Goal: Contribute content: Contribute content

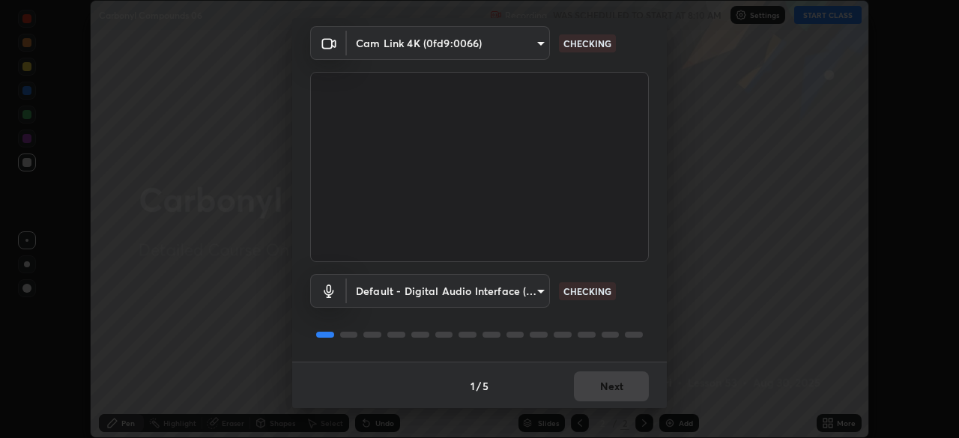
scroll to position [53, 0]
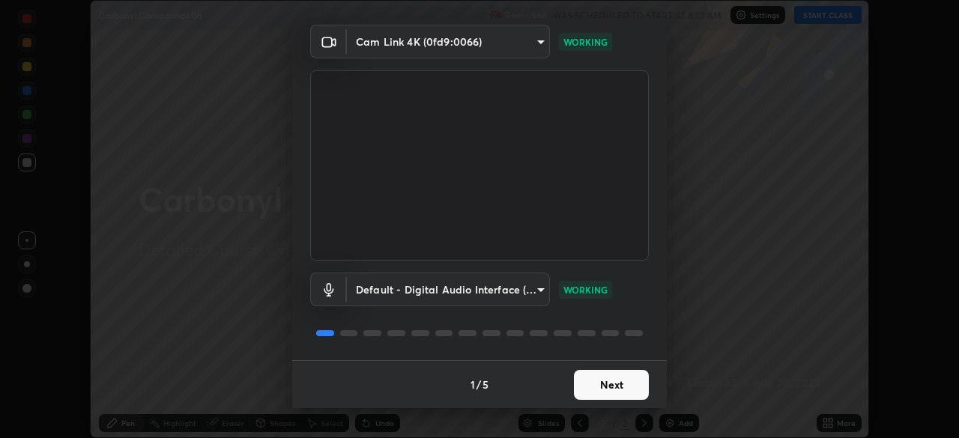
click at [608, 384] on button "Next" at bounding box center [611, 385] width 75 height 30
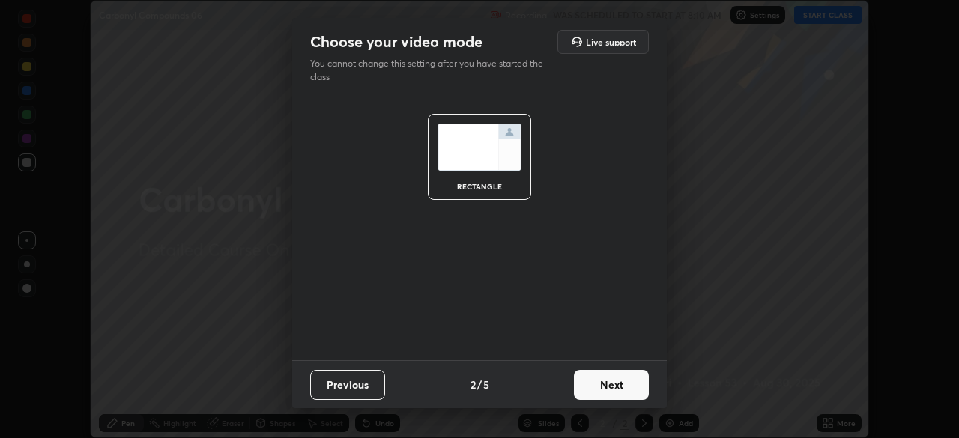
scroll to position [0, 0]
click at [609, 388] on button "Next" at bounding box center [611, 385] width 75 height 30
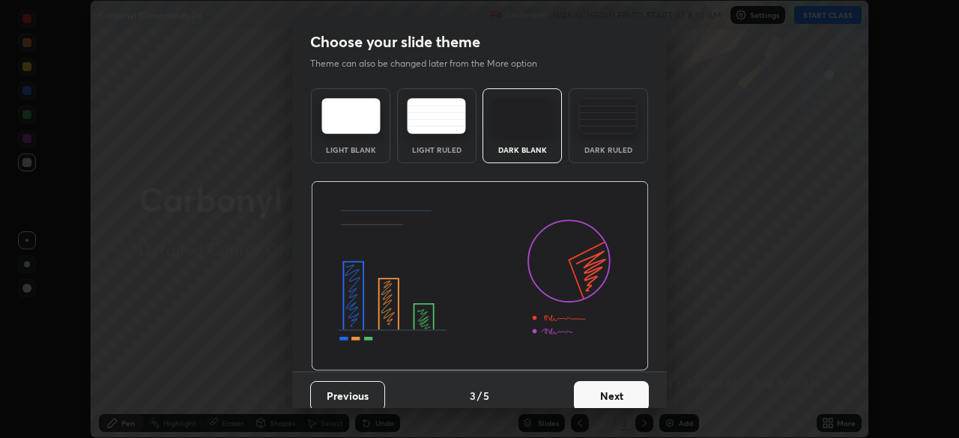
click at [611, 391] on button "Next" at bounding box center [611, 396] width 75 height 30
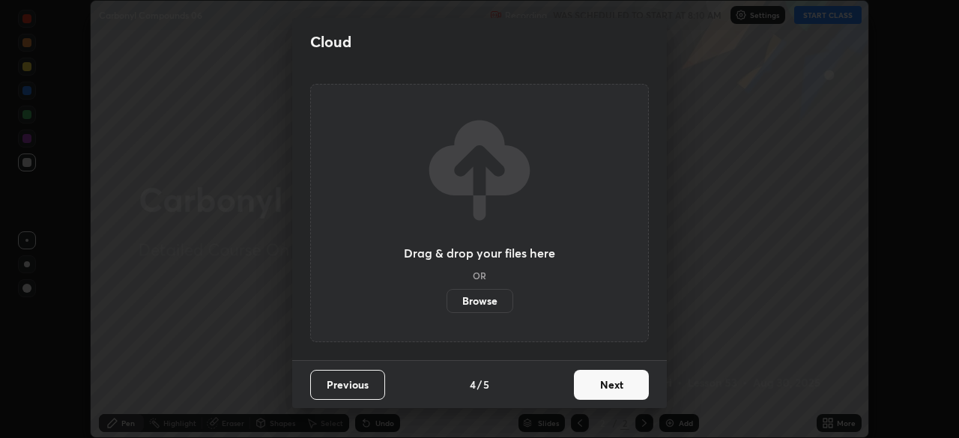
click at [615, 389] on button "Next" at bounding box center [611, 385] width 75 height 30
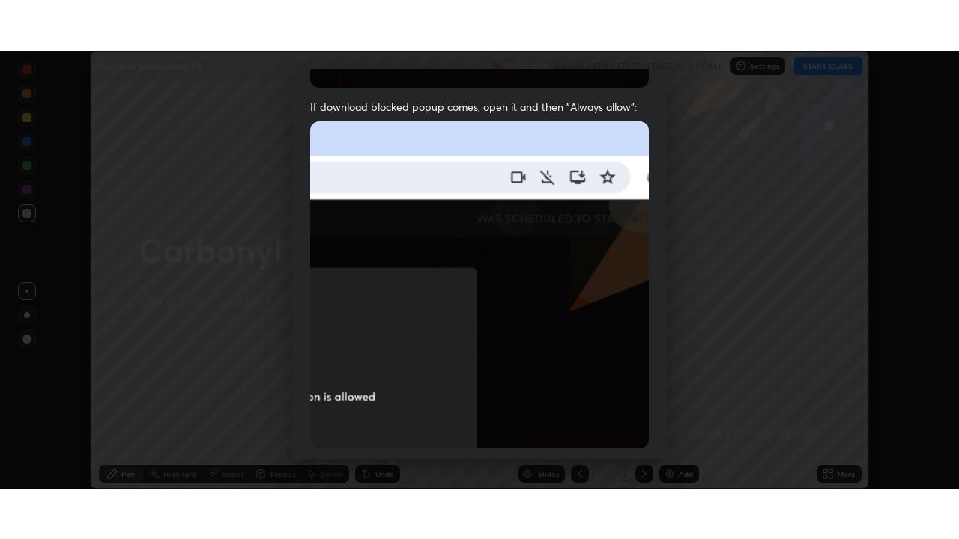
scroll to position [359, 0]
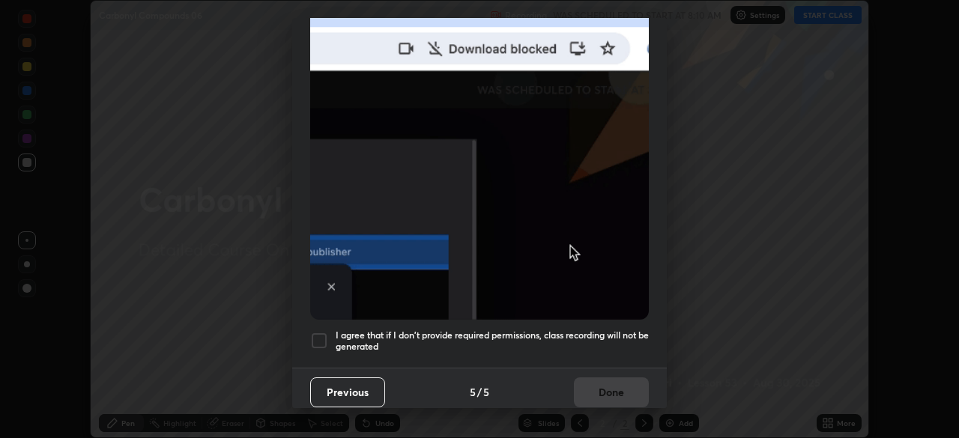
click at [317, 333] on div at bounding box center [319, 341] width 18 height 18
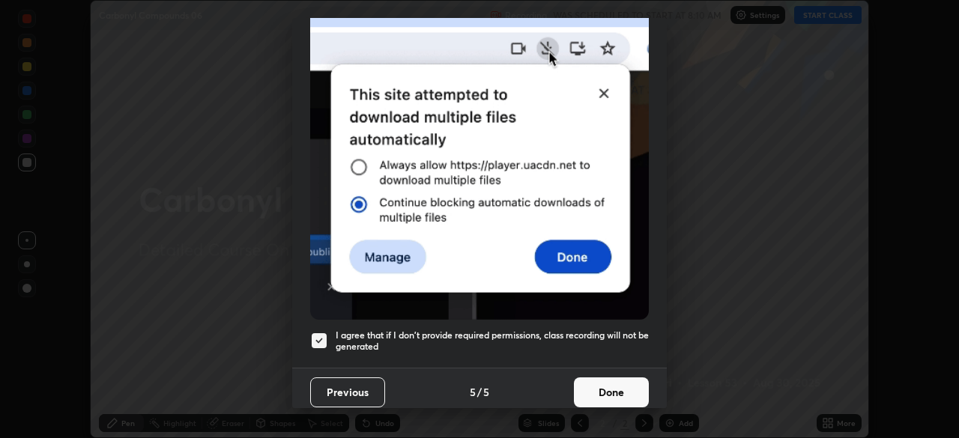
click at [599, 388] on button "Done" at bounding box center [611, 393] width 75 height 30
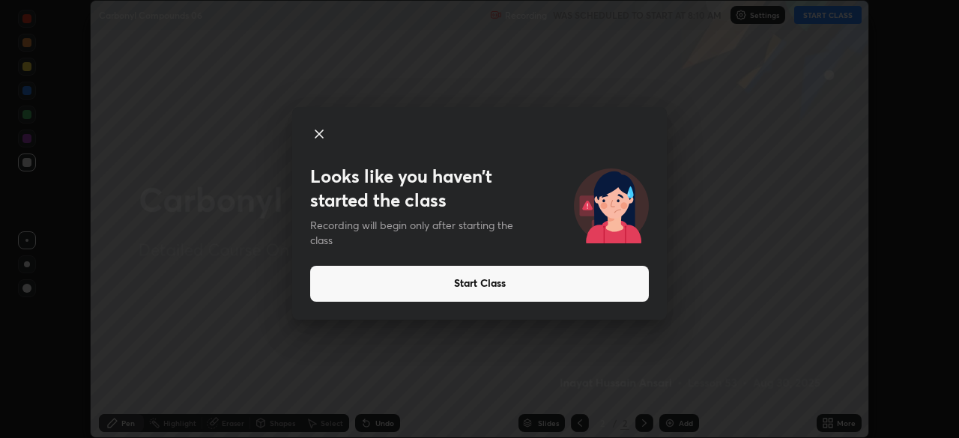
click at [476, 291] on button "Start Class" at bounding box center [479, 284] width 339 height 36
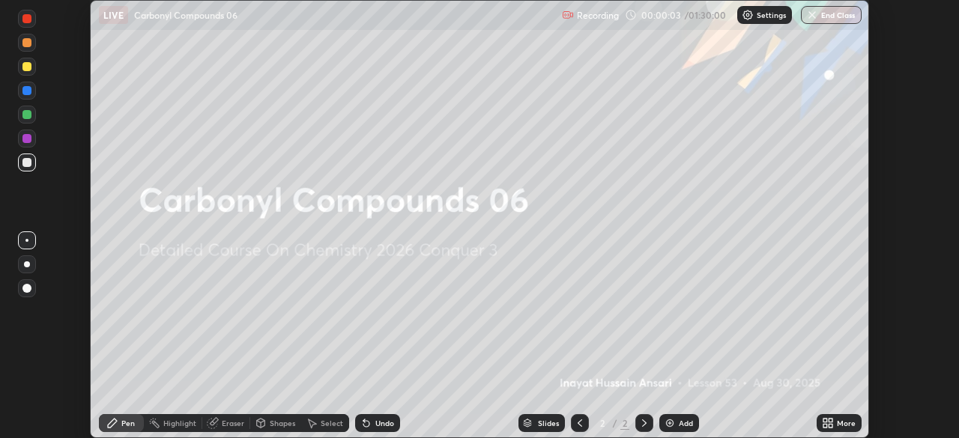
click at [825, 426] on icon at bounding box center [825, 426] width 4 height 4
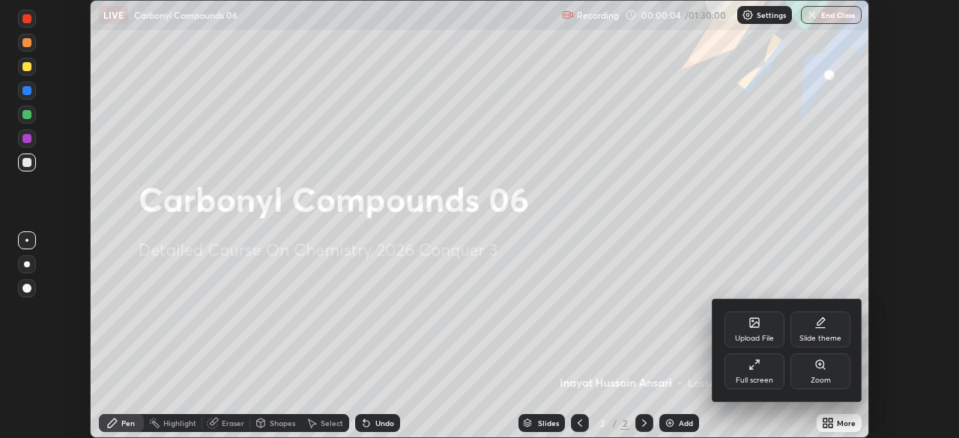
click at [811, 338] on div "Slide theme" at bounding box center [820, 338] width 42 height 7
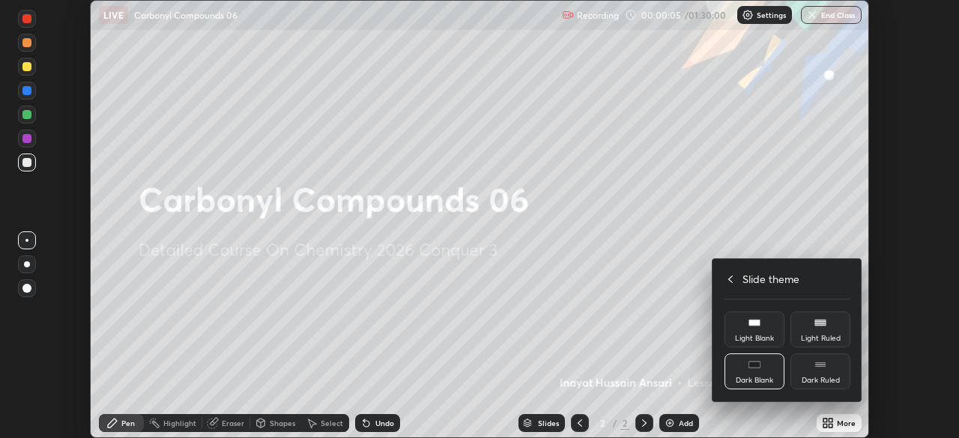
click at [809, 381] on div "Dark Ruled" at bounding box center [821, 380] width 38 height 7
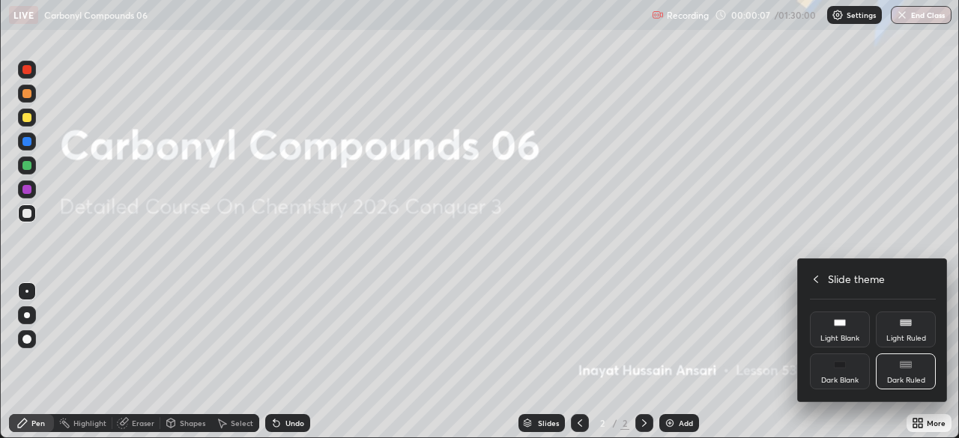
scroll to position [539, 959]
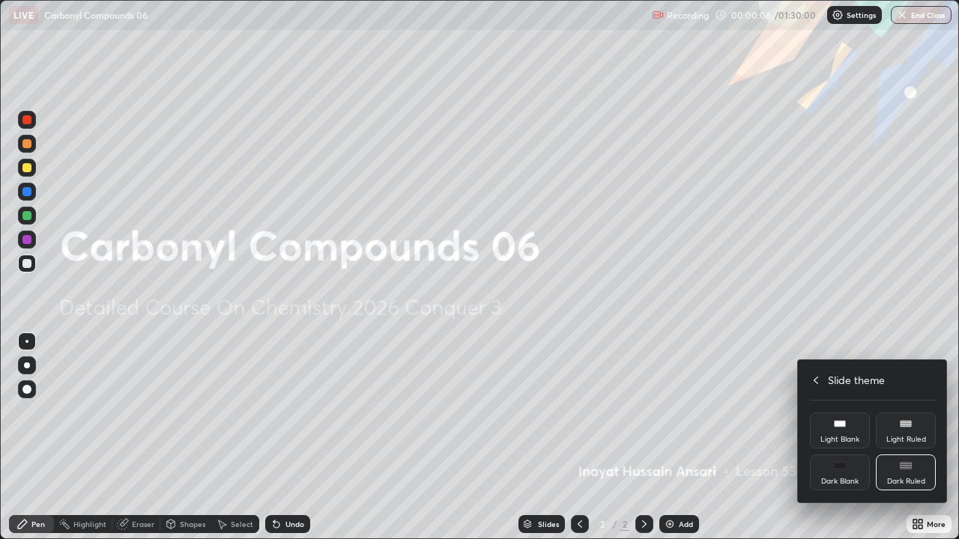
click at [668, 438] on div at bounding box center [479, 269] width 959 height 539
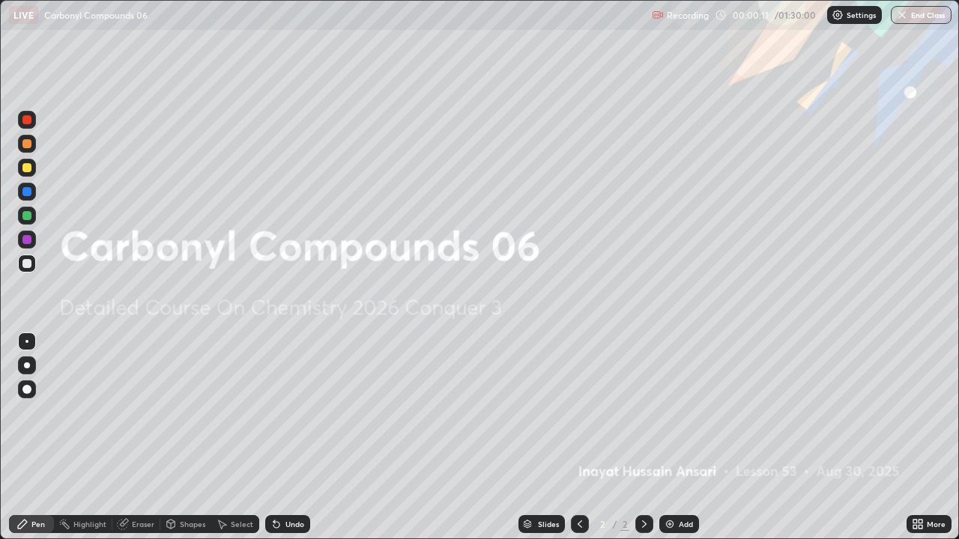
click at [913, 438] on icon at bounding box center [915, 527] width 4 height 4
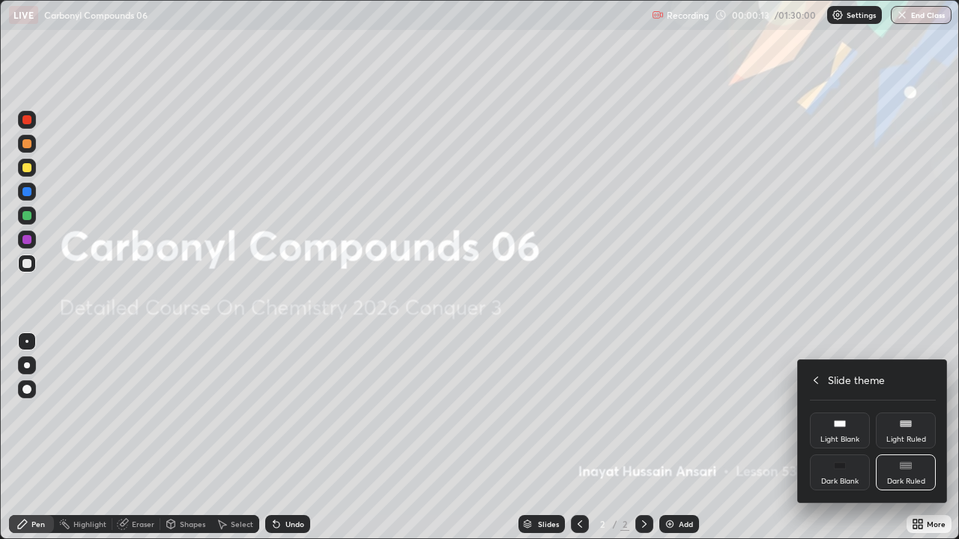
click at [898, 438] on div "Dark Ruled" at bounding box center [906, 481] width 38 height 7
click at [759, 435] on div at bounding box center [479, 269] width 959 height 539
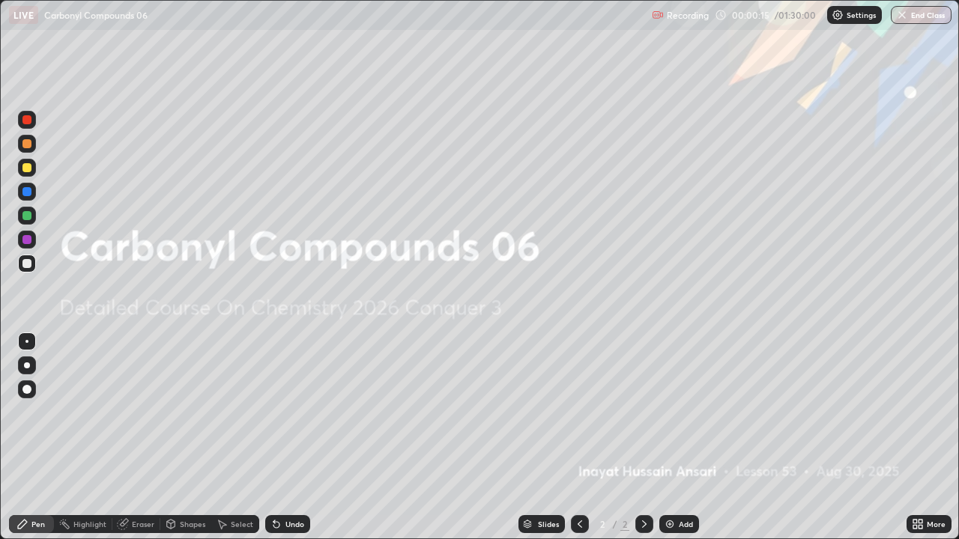
click at [668, 438] on img at bounding box center [670, 524] width 12 height 12
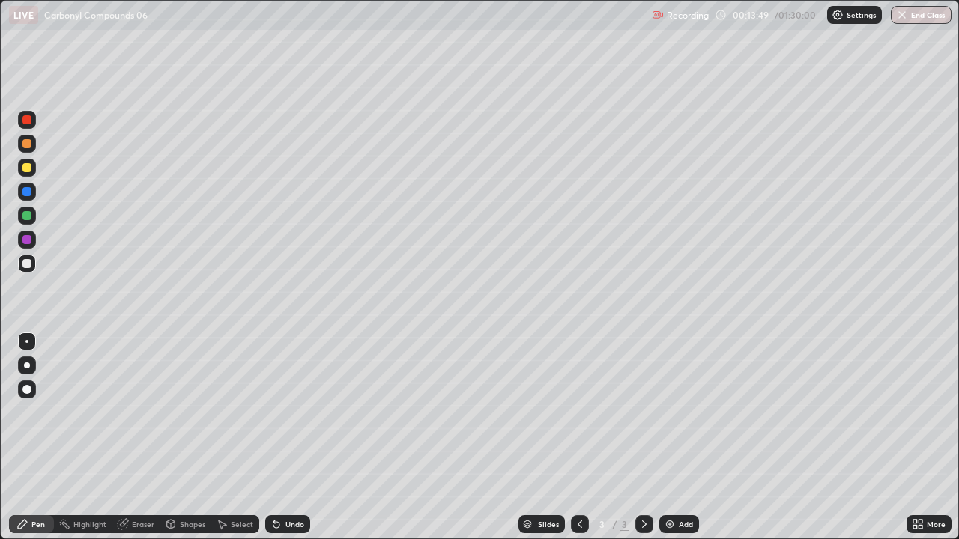
click at [668, 438] on img at bounding box center [670, 524] width 12 height 12
click at [29, 243] on div at bounding box center [26, 239] width 9 height 9
click at [237, 438] on div "Select" at bounding box center [242, 524] width 22 height 7
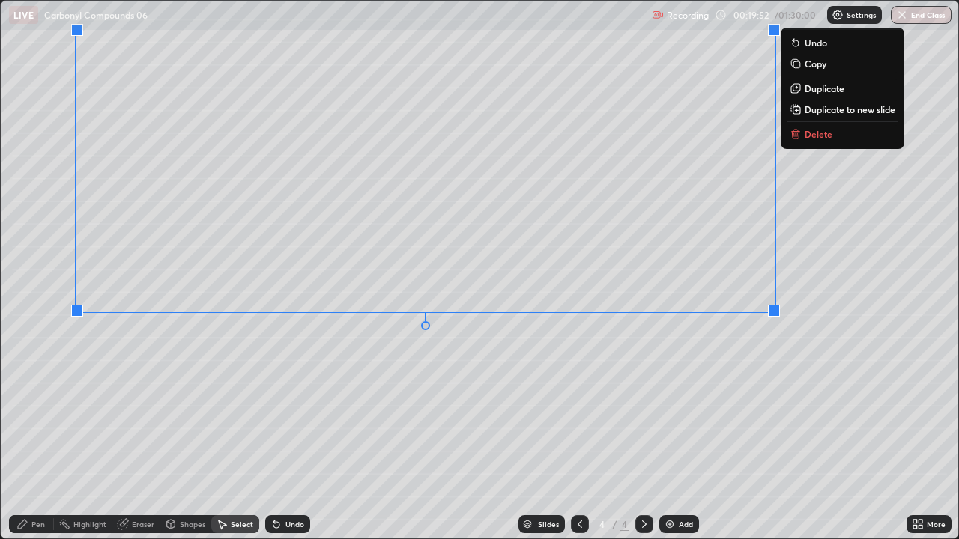
click at [67, 385] on div "0 ° Undo Copy Duplicate Duplicate to new slide Delete" at bounding box center [479, 270] width 957 height 538
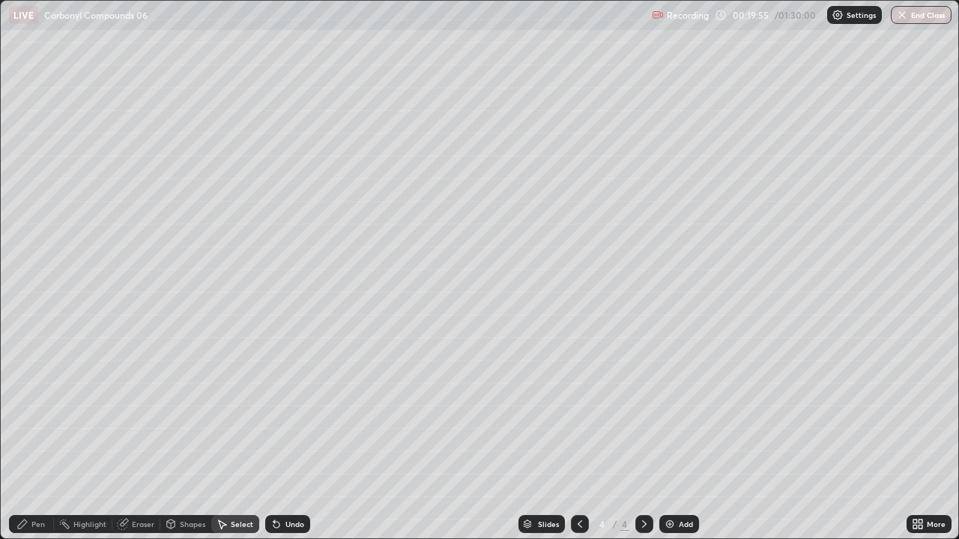
click at [136, 438] on div "Eraser" at bounding box center [143, 524] width 22 height 7
click at [39, 438] on div "Pen" at bounding box center [37, 524] width 13 height 7
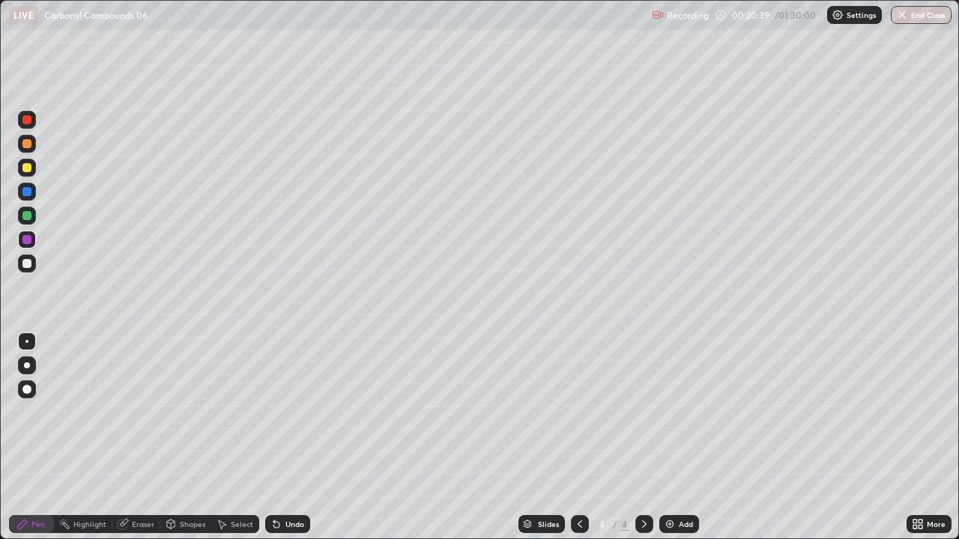
click at [28, 216] on div at bounding box center [26, 215] width 9 height 9
click at [665, 438] on img at bounding box center [670, 524] width 12 height 12
click at [151, 438] on div "Eraser" at bounding box center [143, 524] width 22 height 7
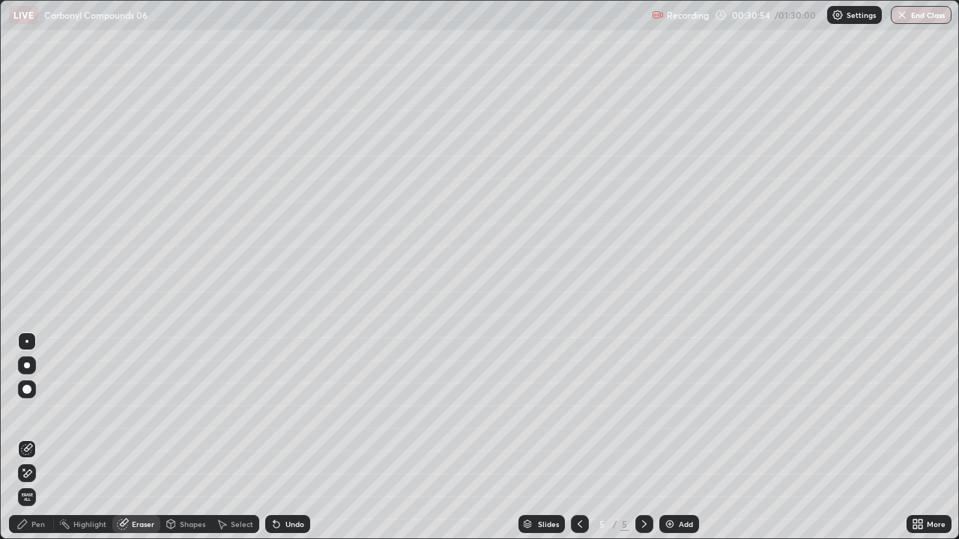
click at [45, 438] on div "Pen" at bounding box center [31, 524] width 45 height 18
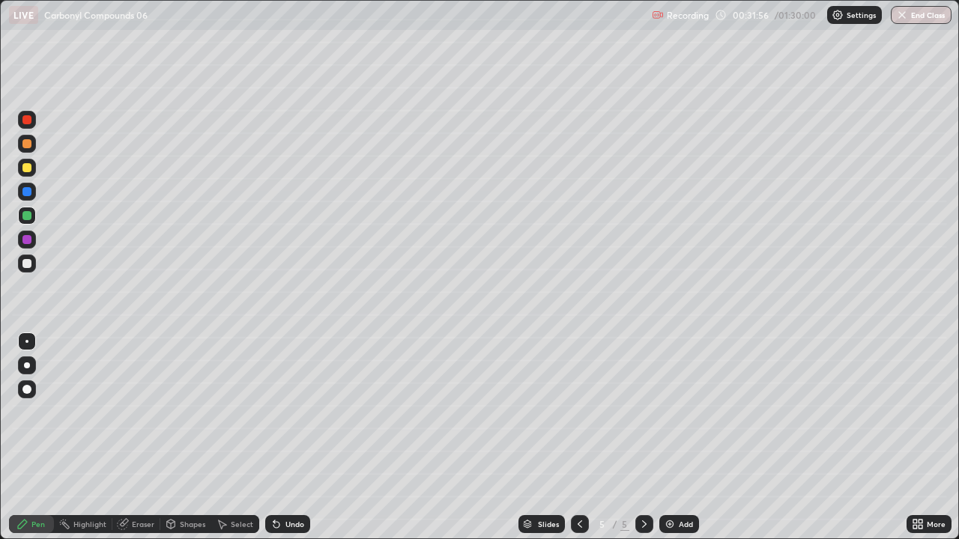
click at [30, 238] on div at bounding box center [26, 239] width 9 height 9
click at [30, 166] on div at bounding box center [26, 167] width 9 height 9
click at [145, 438] on div "Eraser" at bounding box center [143, 524] width 22 height 7
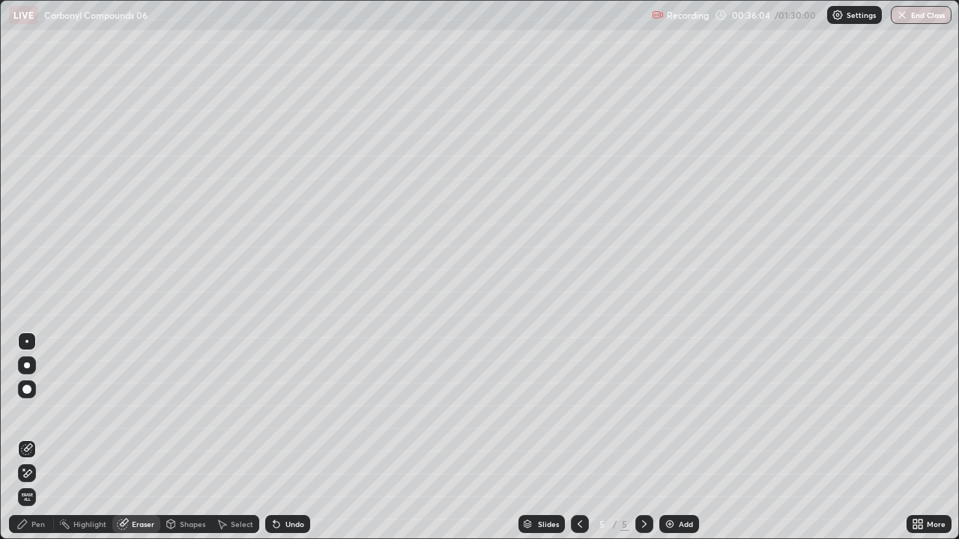
click at [42, 438] on div "Pen" at bounding box center [37, 524] width 13 height 7
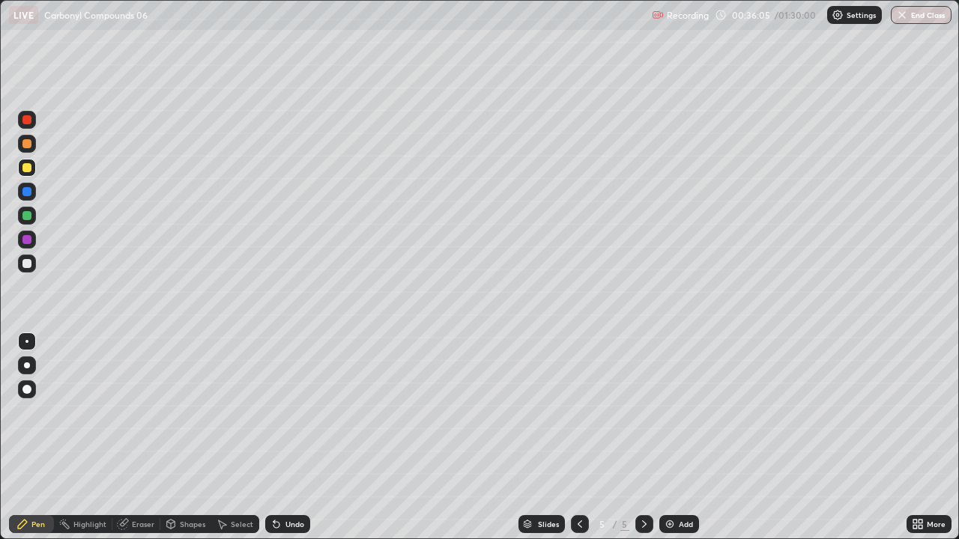
click at [29, 120] on div at bounding box center [26, 119] width 9 height 9
click at [665, 438] on img at bounding box center [670, 524] width 12 height 12
click at [231, 438] on div "Select" at bounding box center [242, 524] width 22 height 7
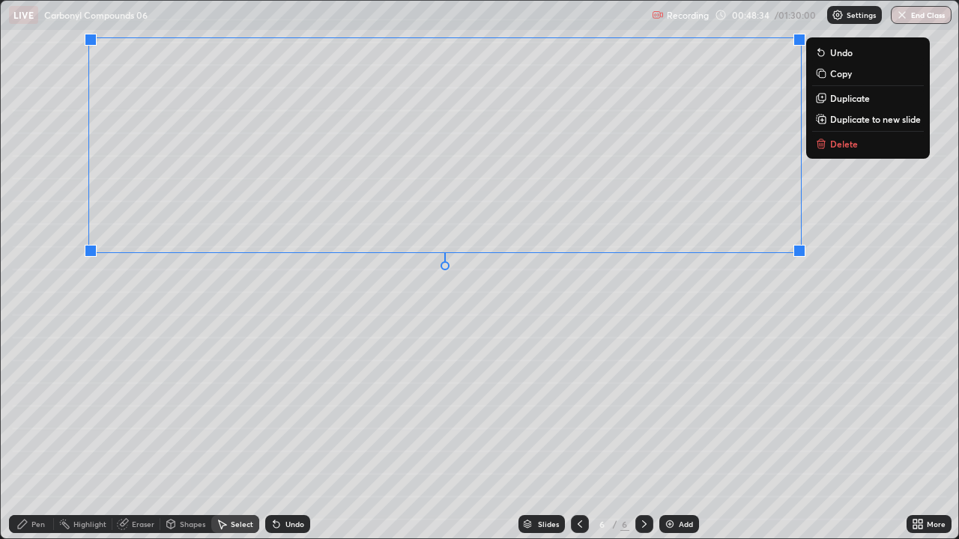
click at [150, 290] on div "0 ° Undo Copy Duplicate Duplicate to new slide Delete" at bounding box center [479, 270] width 957 height 538
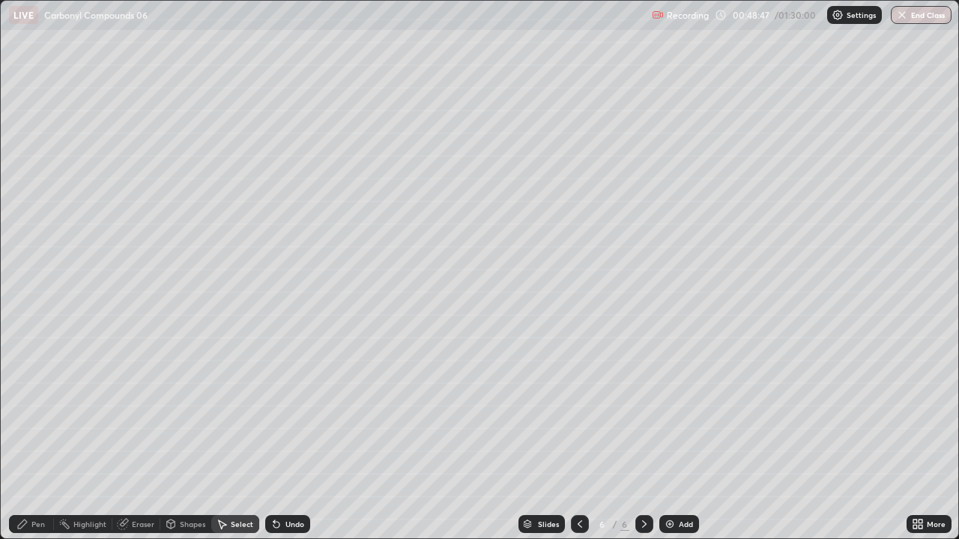
click at [42, 438] on div "Pen" at bounding box center [37, 524] width 13 height 7
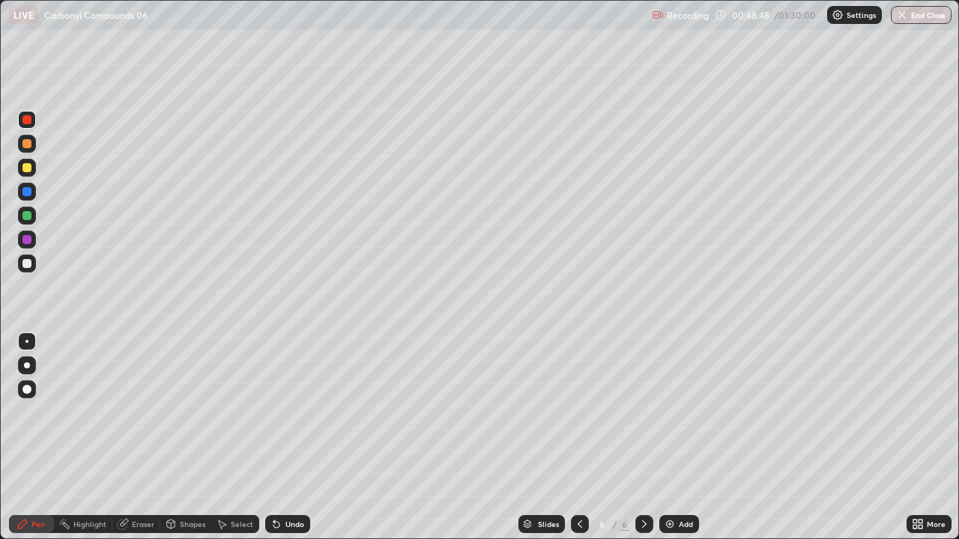
click at [26, 171] on div at bounding box center [26, 167] width 9 height 9
click at [139, 438] on div "Eraser" at bounding box center [143, 524] width 22 height 7
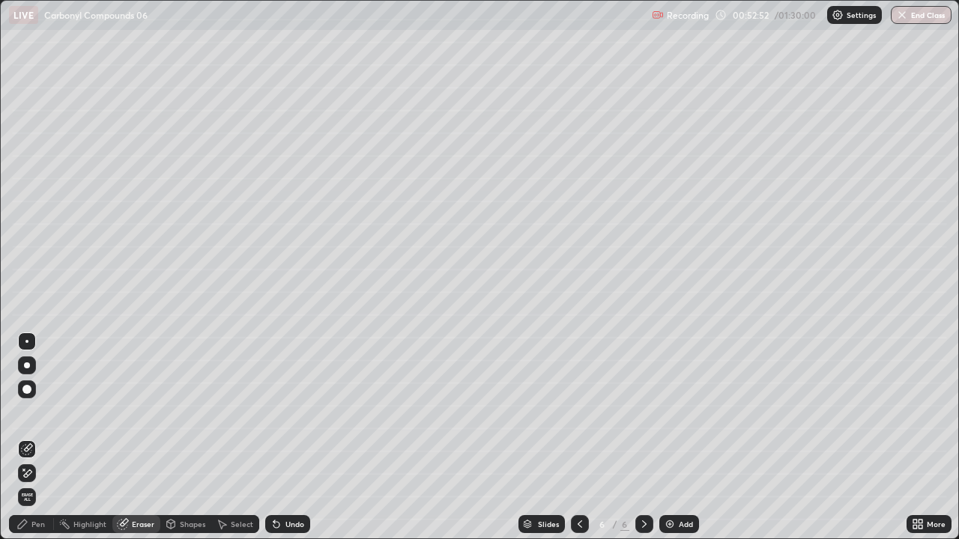
click at [43, 438] on div "Pen" at bounding box center [37, 524] width 13 height 7
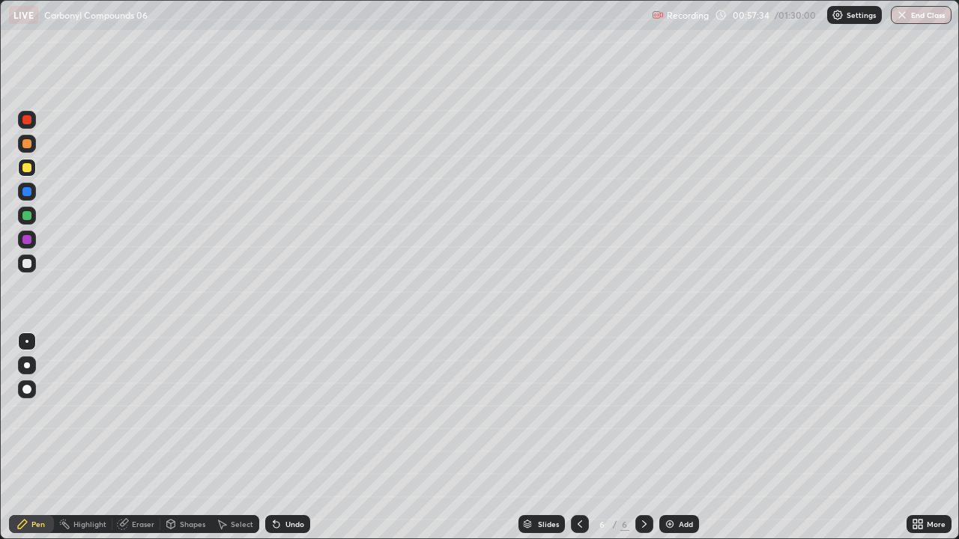
click at [665, 438] on img at bounding box center [670, 524] width 12 height 12
click at [578, 438] on icon at bounding box center [580, 524] width 12 height 12
click at [665, 438] on img at bounding box center [670, 524] width 12 height 12
click at [153, 438] on div "Eraser" at bounding box center [136, 524] width 48 height 18
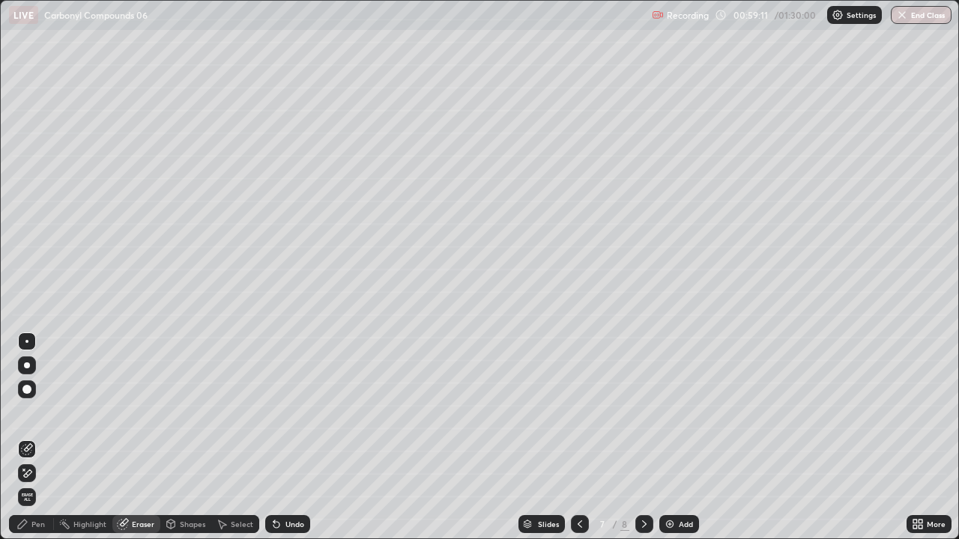
click at [45, 438] on div "Pen" at bounding box center [31, 524] width 45 height 18
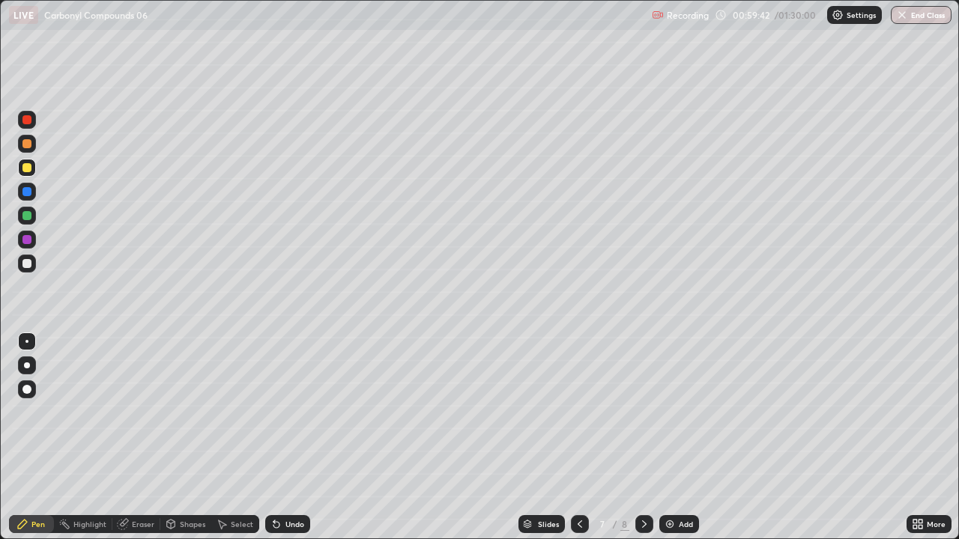
click at [915, 438] on icon at bounding box center [915, 522] width 4 height 4
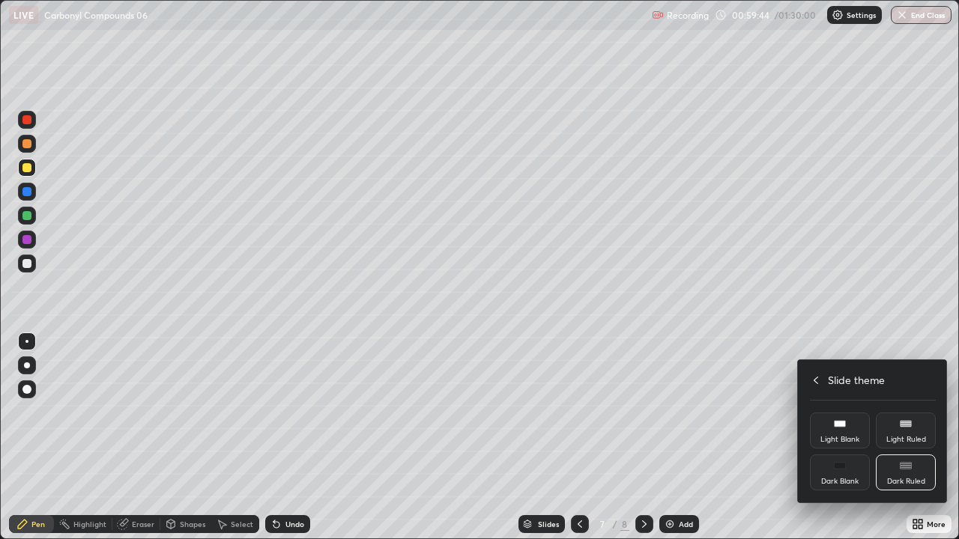
click at [814, 382] on icon at bounding box center [816, 381] width 12 height 12
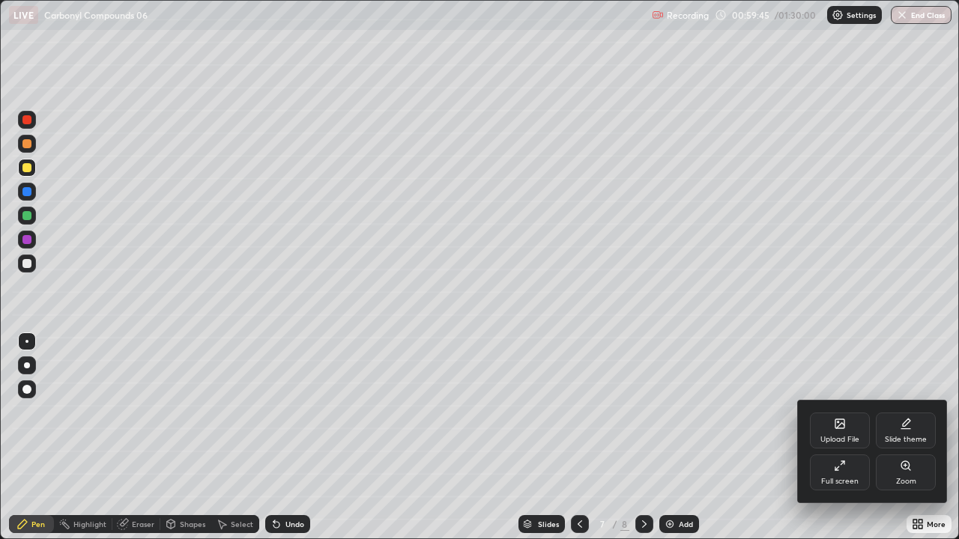
click at [832, 438] on div "Full screen" at bounding box center [839, 481] width 37 height 7
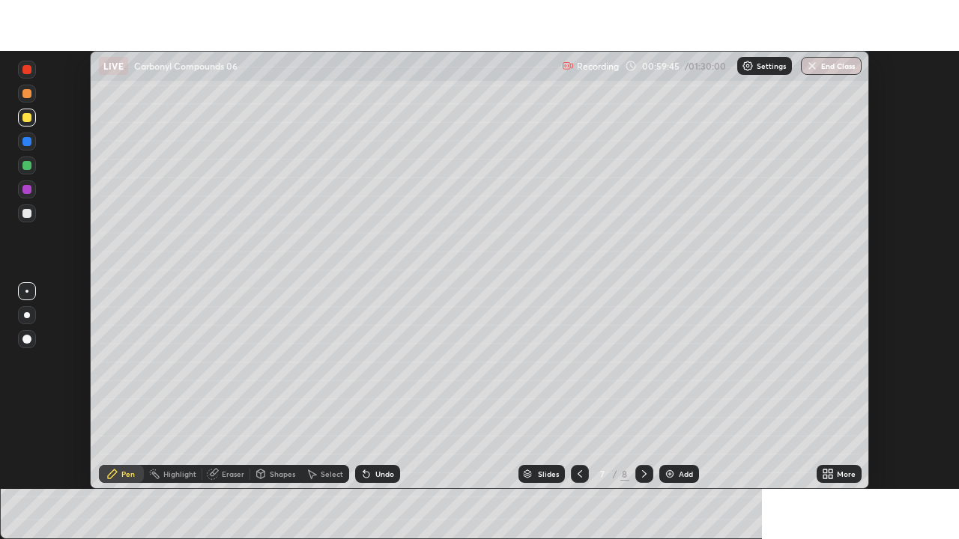
scroll to position [74480, 73959]
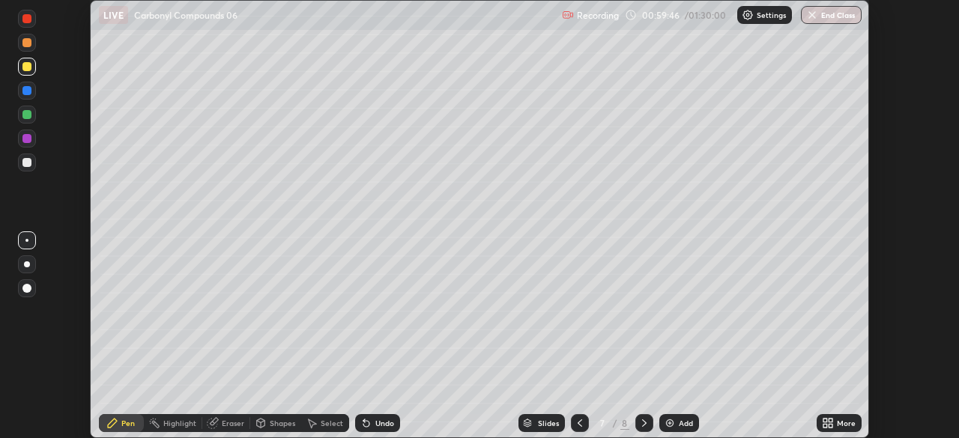
click at [838, 423] on div "More" at bounding box center [846, 423] width 19 height 7
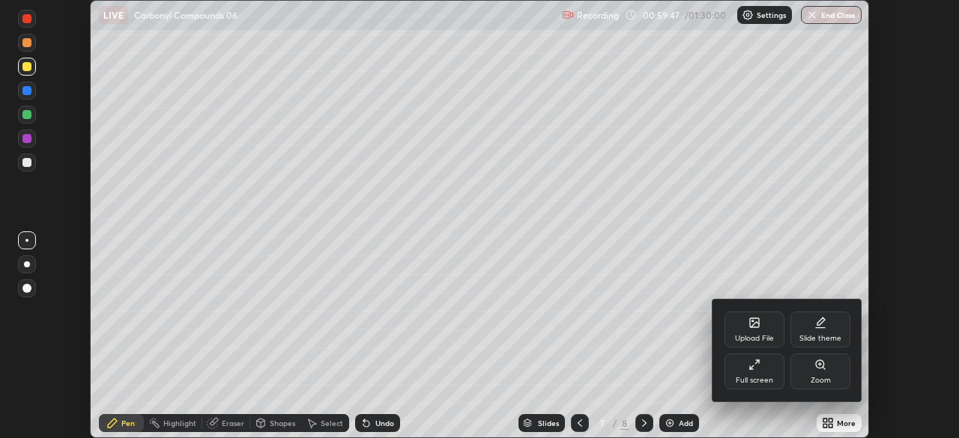
click at [754, 375] on div "Full screen" at bounding box center [754, 372] width 60 height 36
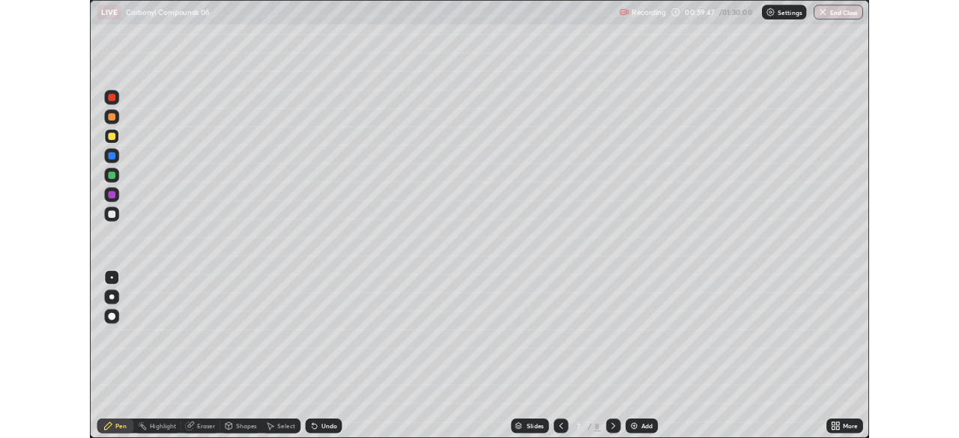
scroll to position [539, 959]
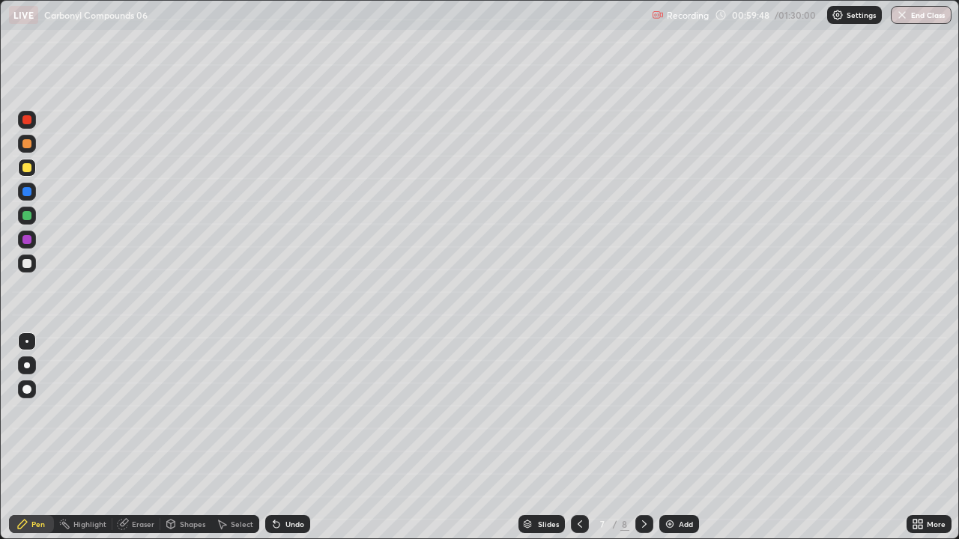
click at [915, 438] on icon at bounding box center [915, 522] width 4 height 4
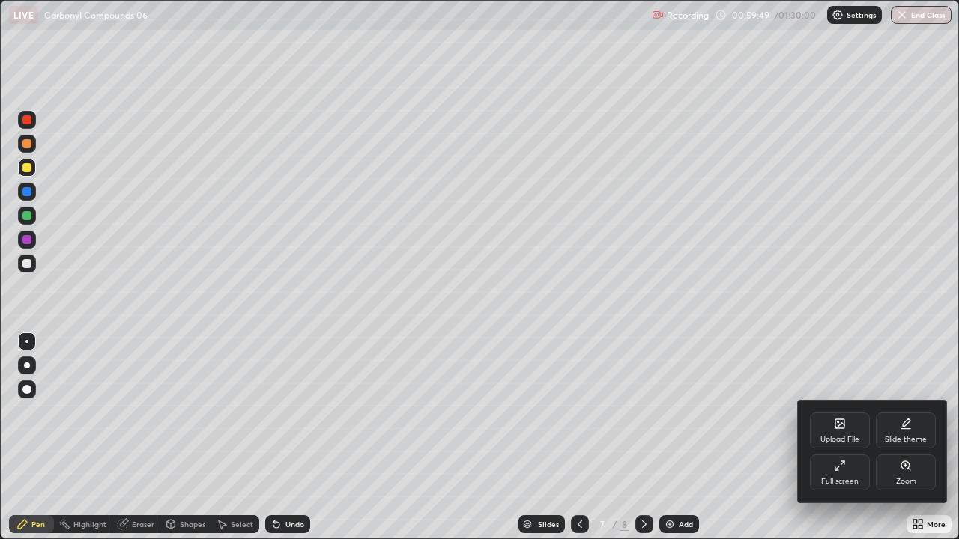
click at [825, 438] on div "Full screen" at bounding box center [840, 473] width 60 height 36
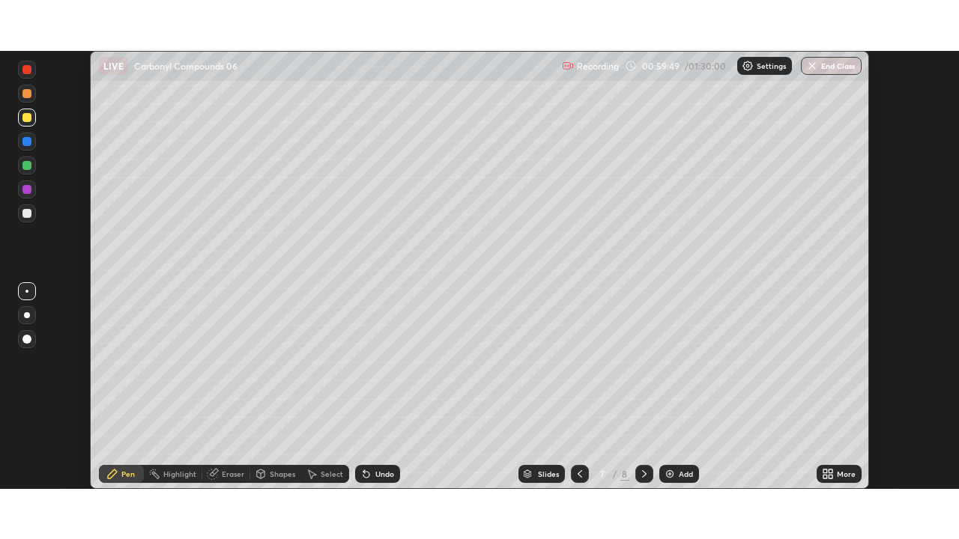
scroll to position [74480, 73959]
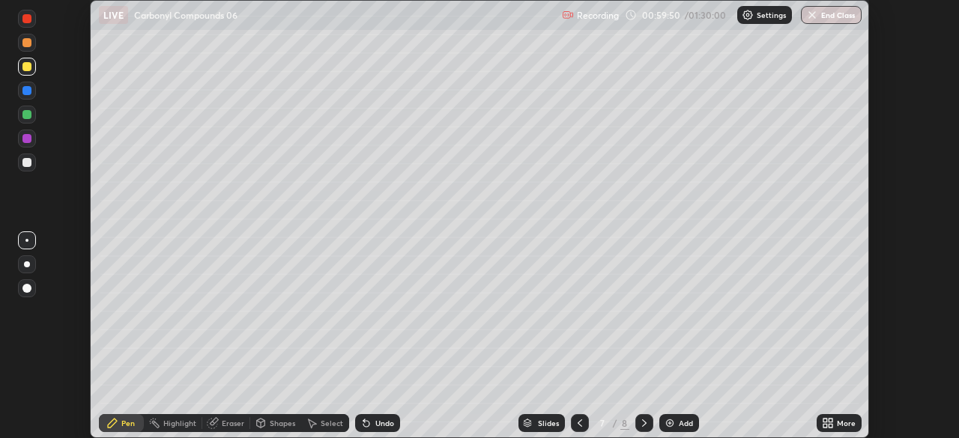
click at [827, 426] on icon at bounding box center [825, 426] width 4 height 4
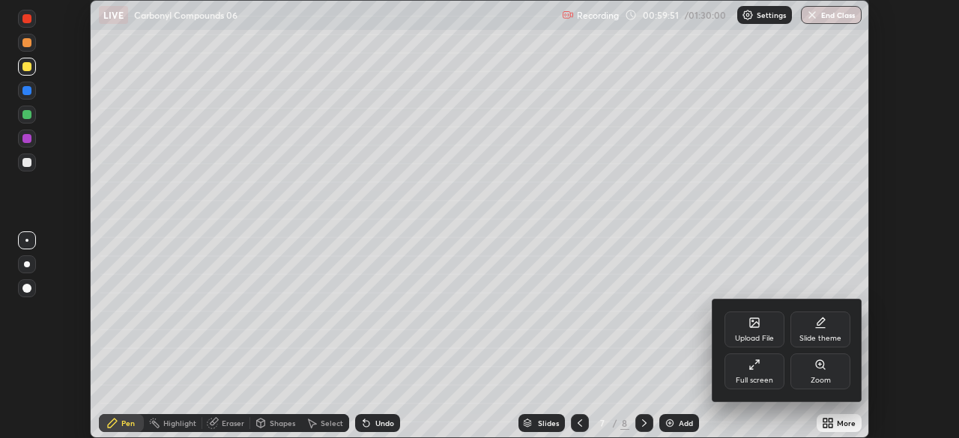
click at [763, 374] on div "Full screen" at bounding box center [754, 372] width 60 height 36
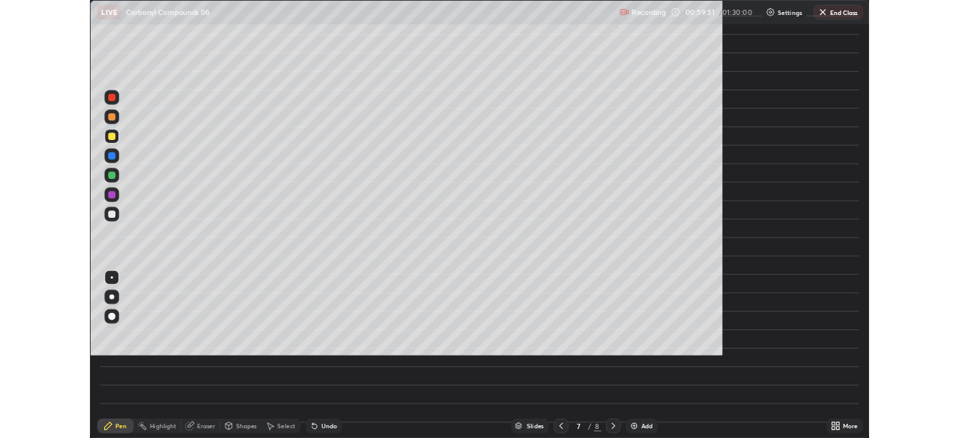
scroll to position [539, 959]
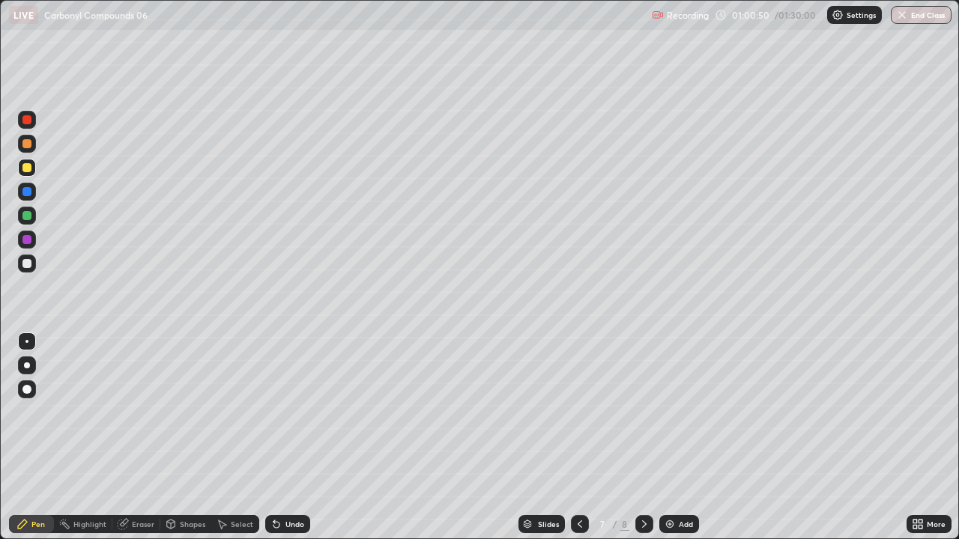
click at [144, 438] on div "Eraser" at bounding box center [143, 524] width 22 height 7
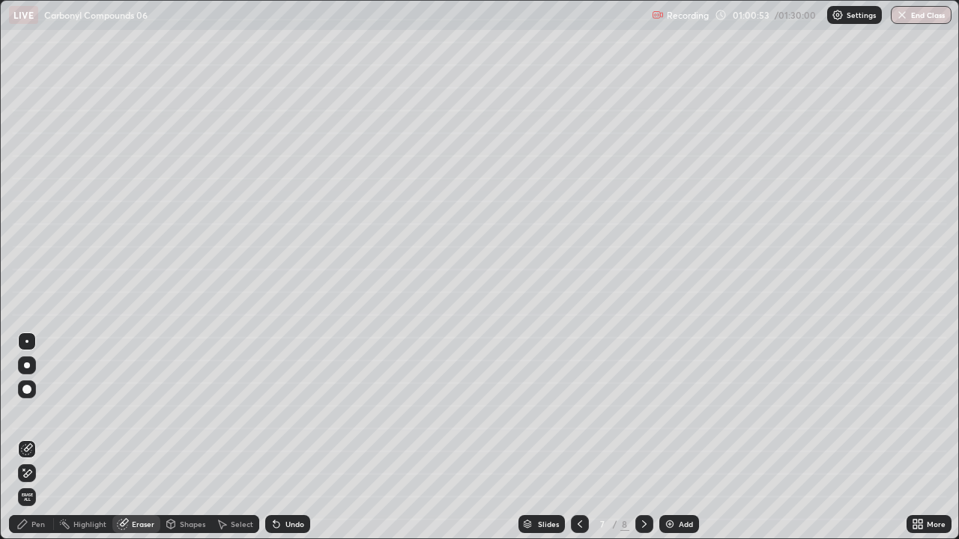
click at [43, 438] on div "Pen" at bounding box center [37, 524] width 13 height 7
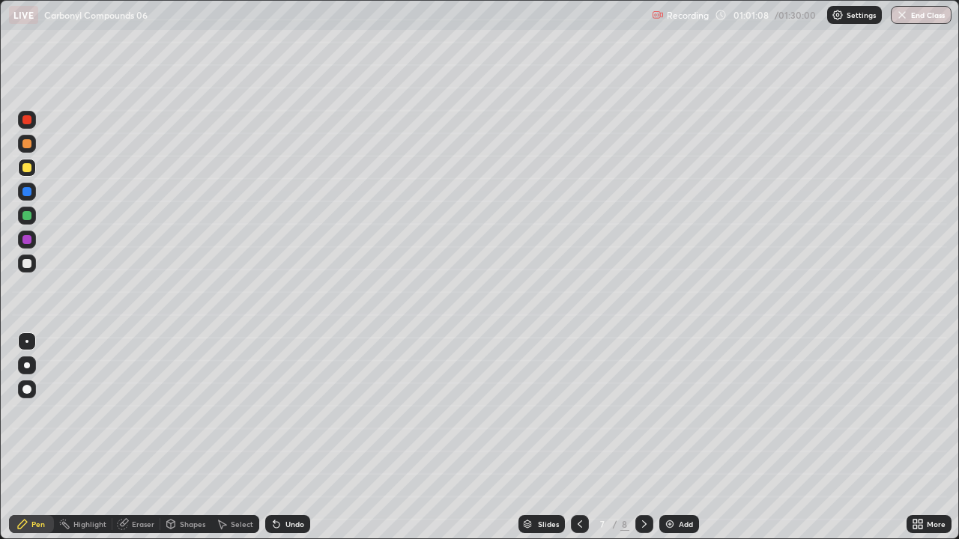
click at [135, 438] on div "Eraser" at bounding box center [143, 524] width 22 height 7
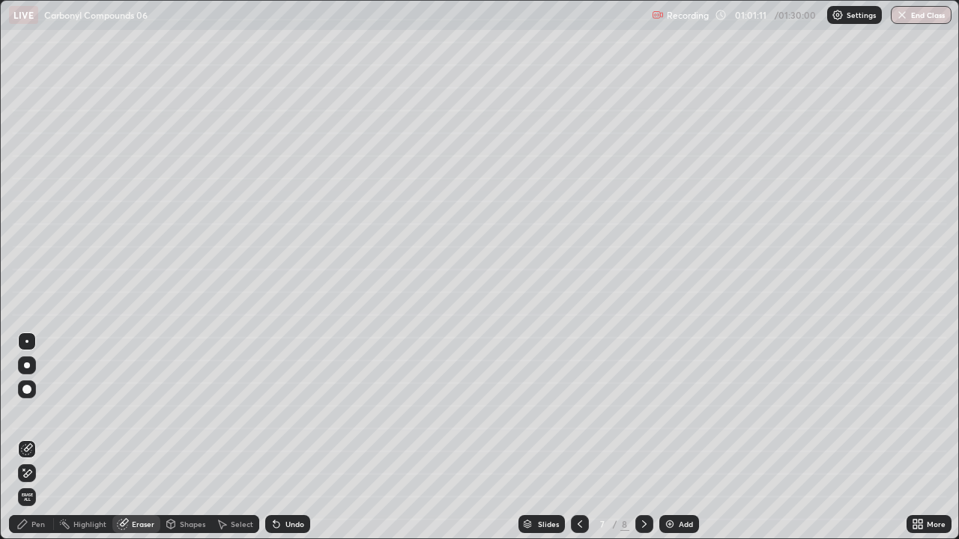
click at [43, 438] on div "Pen" at bounding box center [37, 524] width 13 height 7
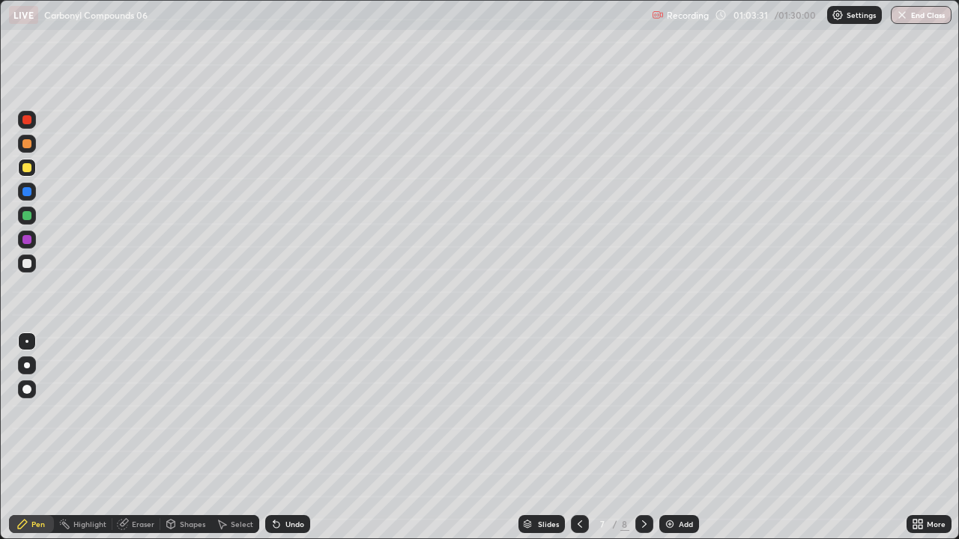
click at [29, 240] on div at bounding box center [26, 239] width 9 height 9
click at [667, 438] on img at bounding box center [670, 524] width 12 height 12
click at [31, 168] on div at bounding box center [26, 167] width 9 height 9
click at [31, 214] on div at bounding box center [26, 215] width 9 height 9
click at [829, 438] on div "Slides 8 / 9 Add" at bounding box center [608, 524] width 596 height 30
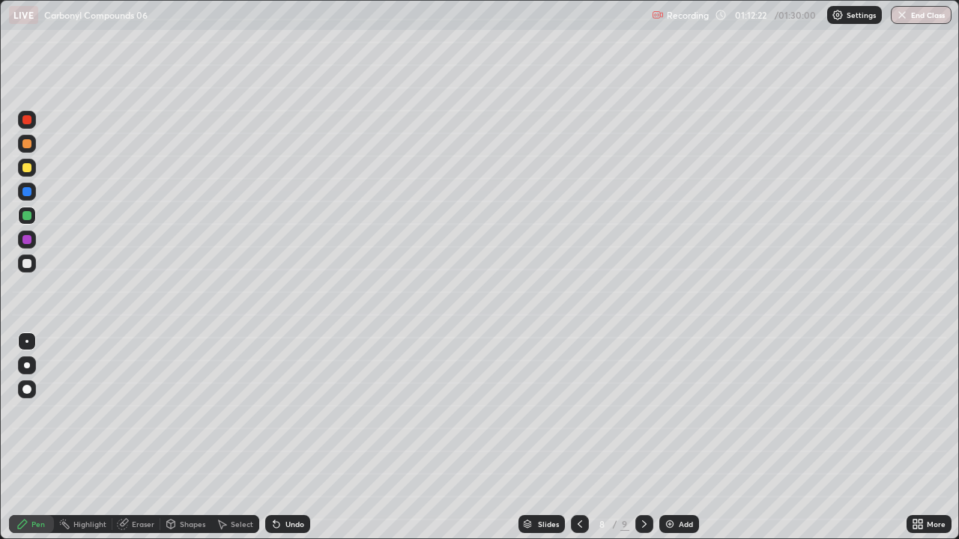
click at [832, 438] on div "Slides 8 / 9 Add" at bounding box center [608, 524] width 596 height 30
click at [668, 438] on img at bounding box center [670, 524] width 12 height 12
click at [138, 438] on div "Eraser" at bounding box center [143, 524] width 22 height 7
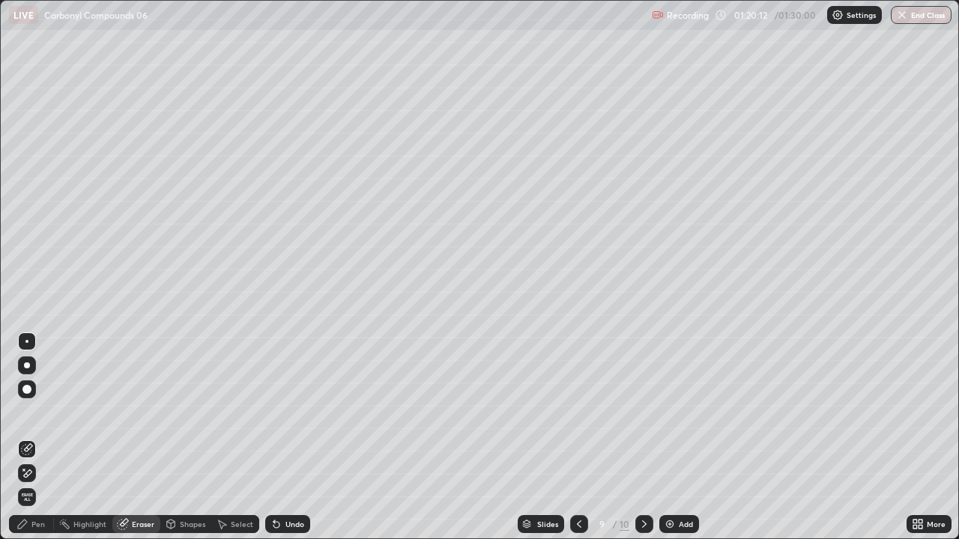
click at [41, 438] on div "Pen" at bounding box center [37, 524] width 13 height 7
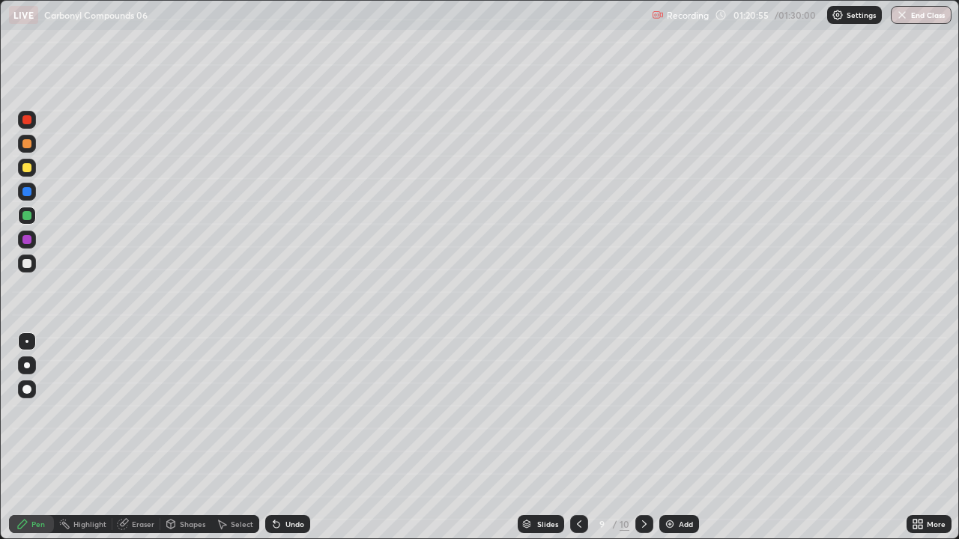
click at [29, 169] on div at bounding box center [26, 167] width 9 height 9
click at [234, 438] on div "Select" at bounding box center [242, 524] width 22 height 7
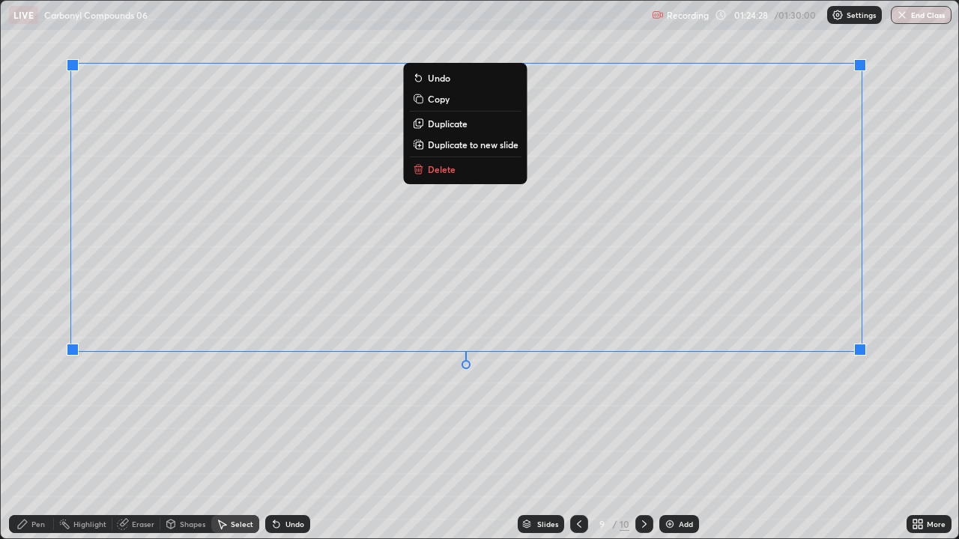
click at [80, 396] on div "0 ° Undo Copy Duplicate Duplicate to new slide Delete" at bounding box center [479, 270] width 957 height 538
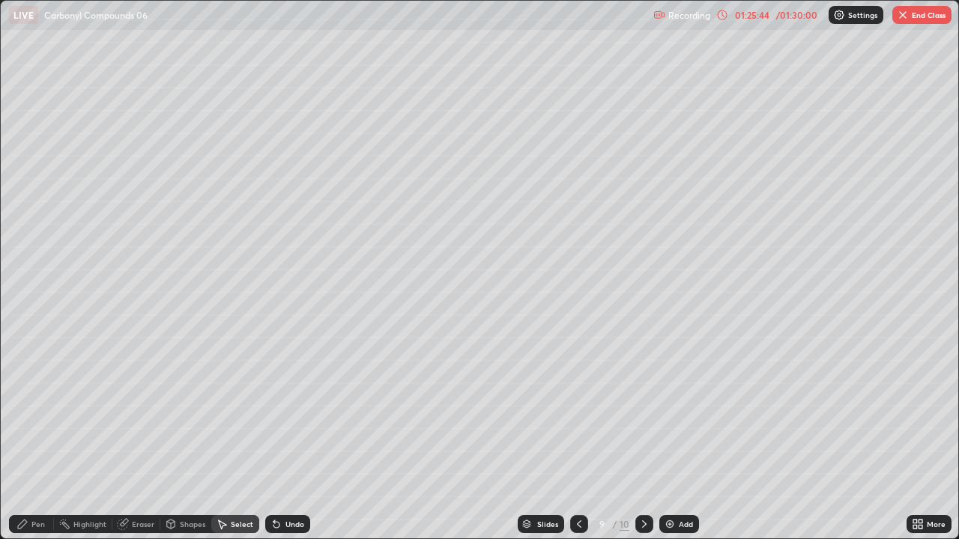
click at [42, 438] on div "Pen" at bounding box center [37, 524] width 13 height 7
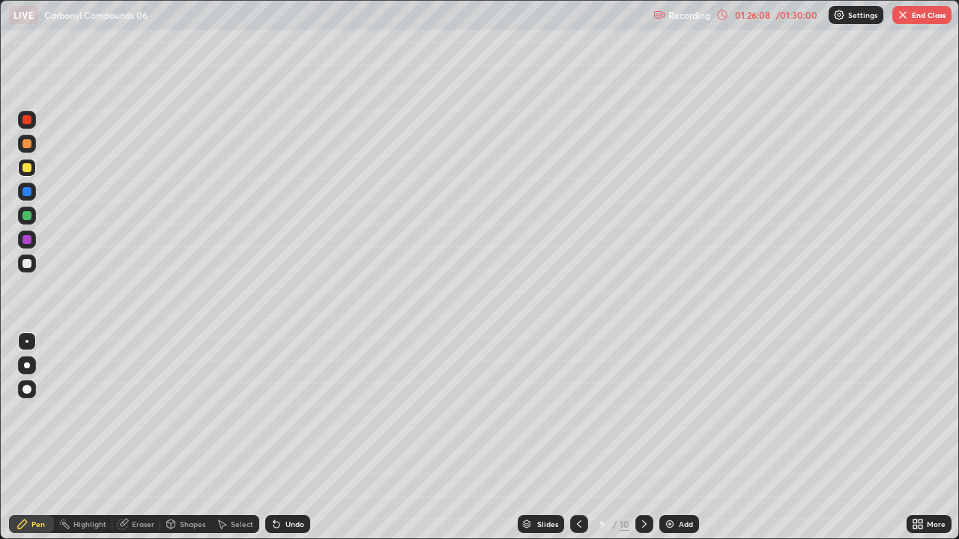
click at [915, 438] on icon at bounding box center [915, 522] width 4 height 4
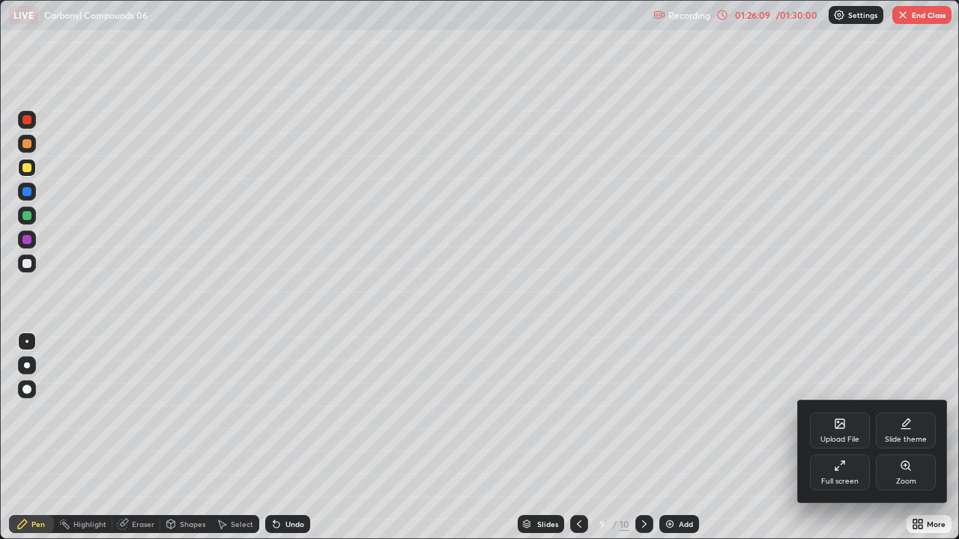
click at [835, 438] on div "Full screen" at bounding box center [840, 473] width 60 height 36
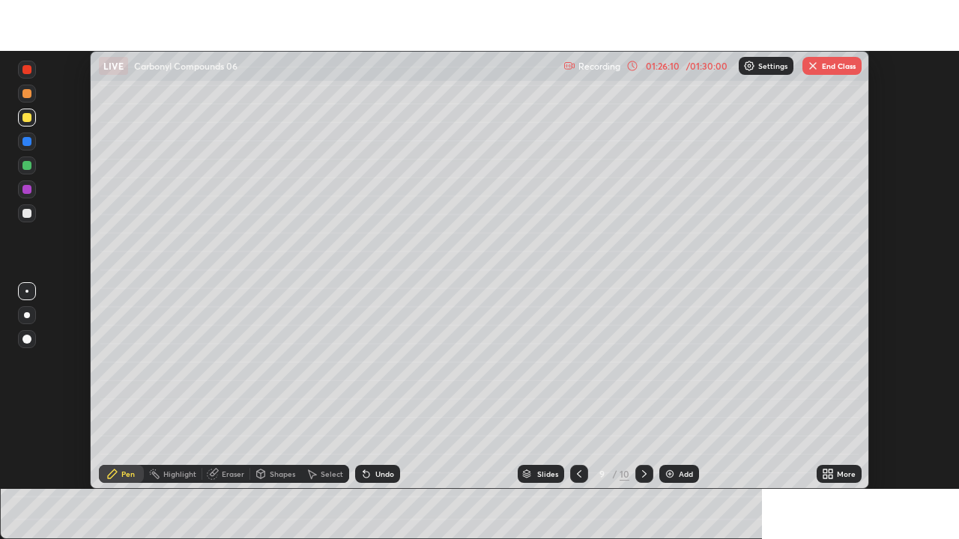
scroll to position [74480, 73959]
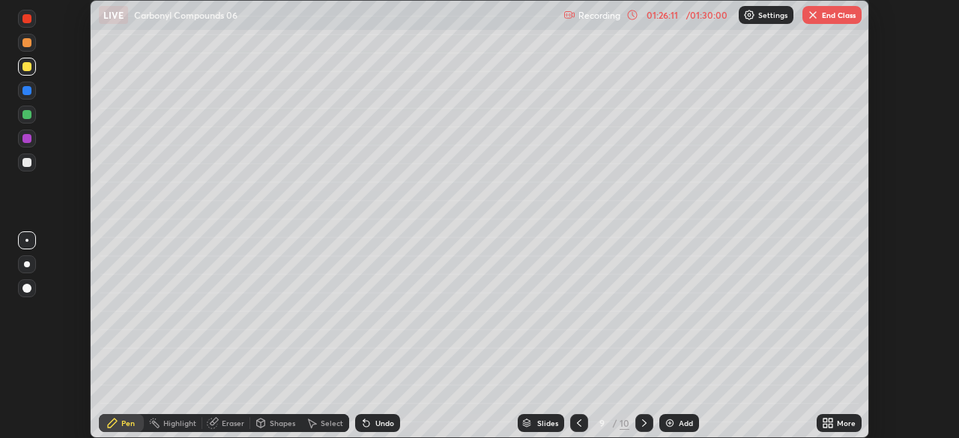
click at [830, 426] on icon at bounding box center [831, 426] width 4 height 4
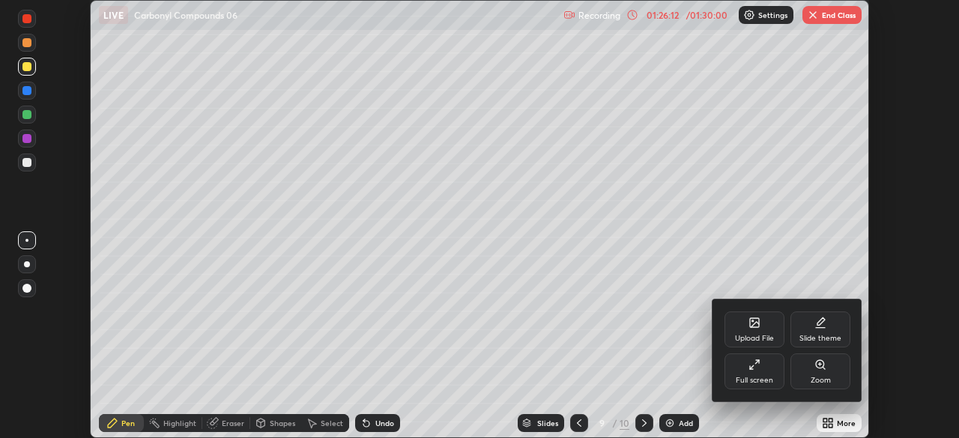
click at [760, 377] on div "Full screen" at bounding box center [754, 380] width 37 height 7
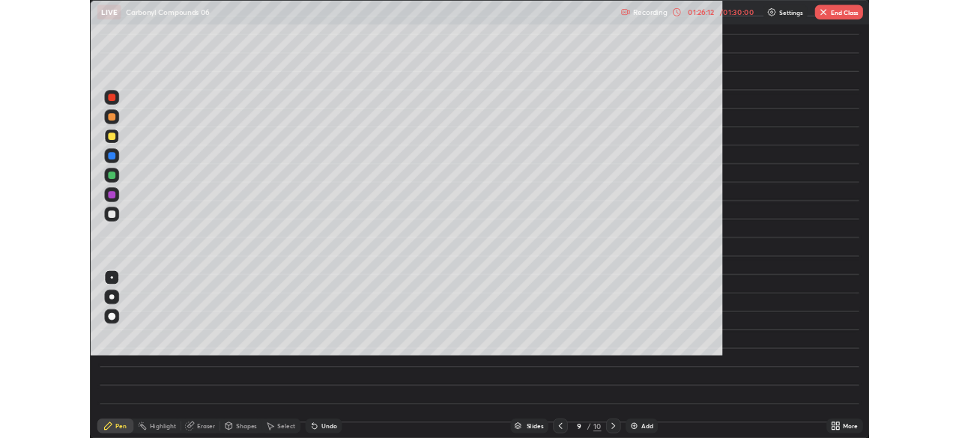
scroll to position [539, 959]
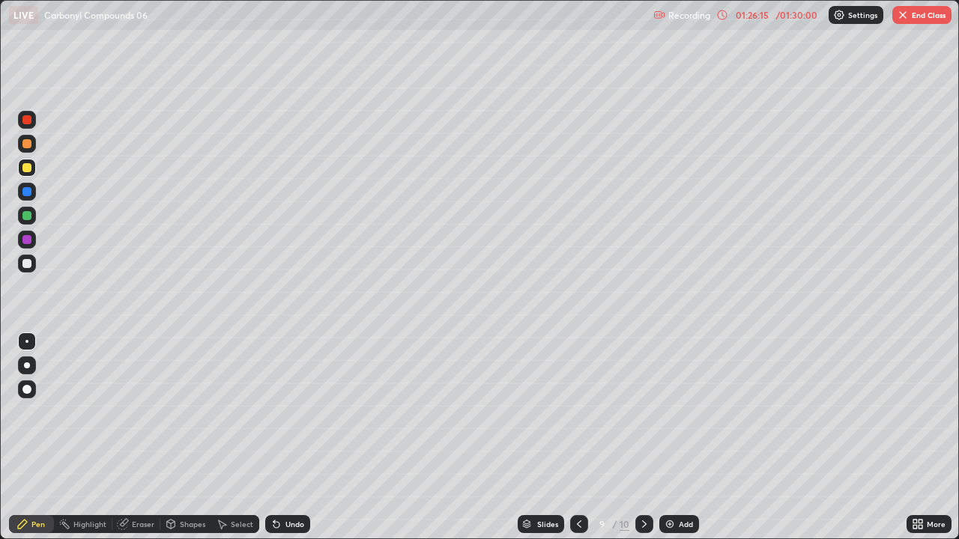
click at [147, 438] on div "Eraser" at bounding box center [143, 524] width 22 height 7
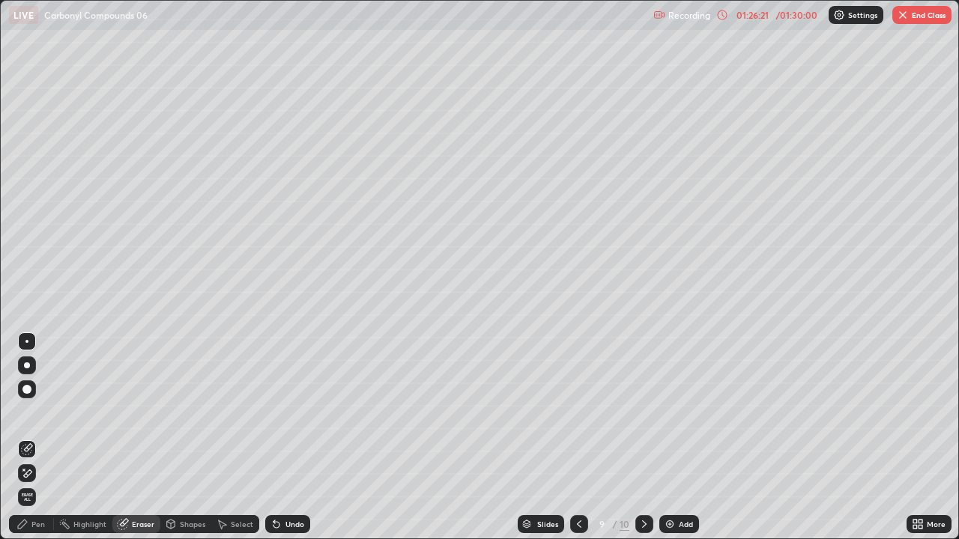
click at [43, 438] on div "Pen" at bounding box center [37, 524] width 13 height 7
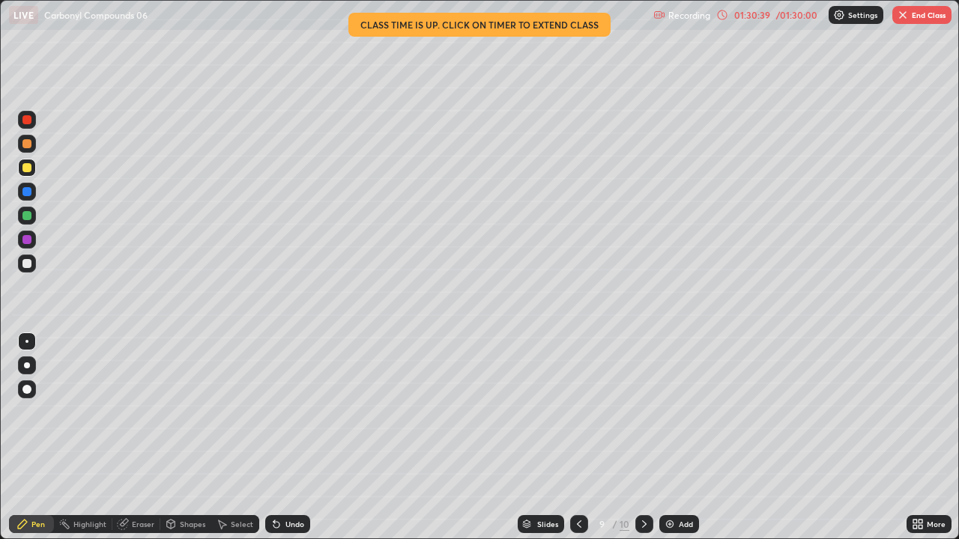
click at [668, 438] on img at bounding box center [670, 524] width 12 height 12
click at [146, 438] on div "Eraser" at bounding box center [143, 524] width 22 height 7
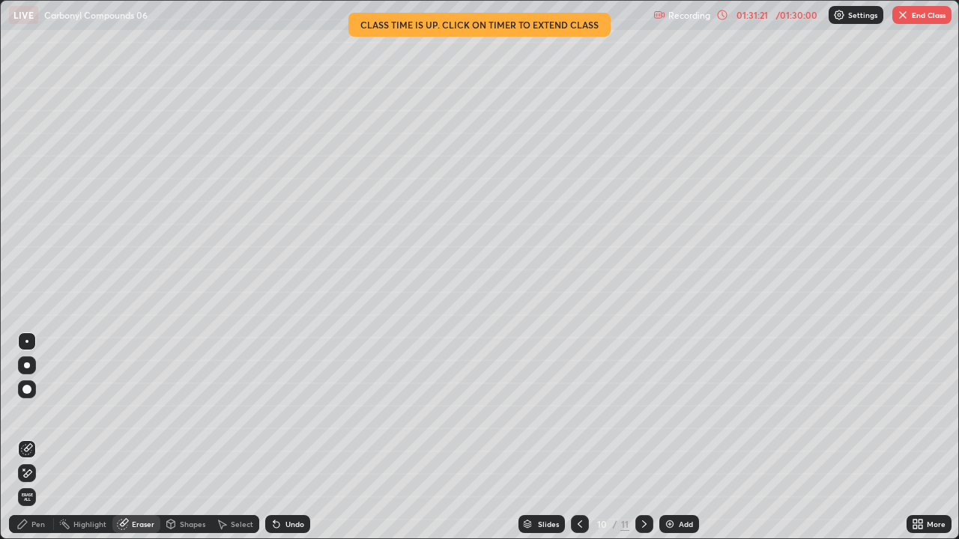
click at [41, 438] on div "Pen" at bounding box center [37, 524] width 13 height 7
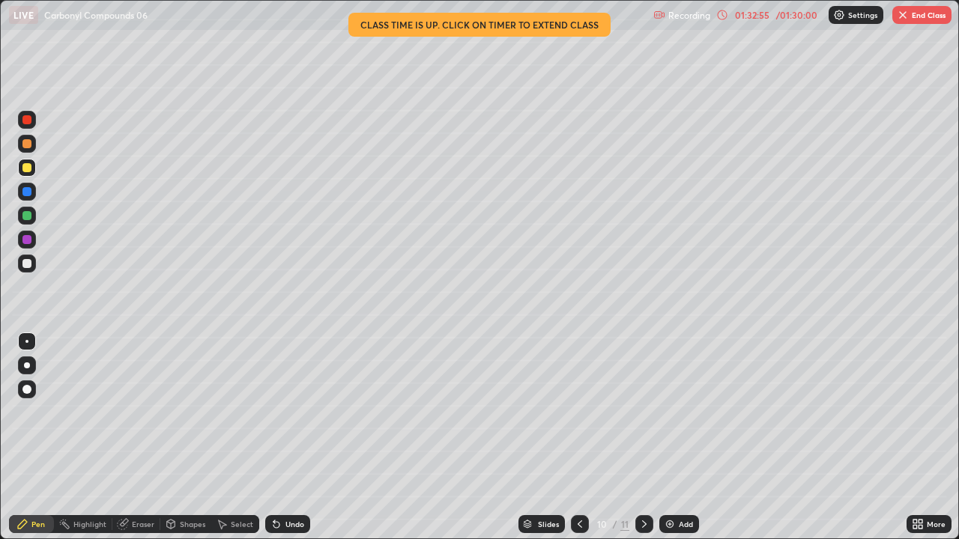
click at [139, 438] on div "Eraser" at bounding box center [143, 524] width 22 height 7
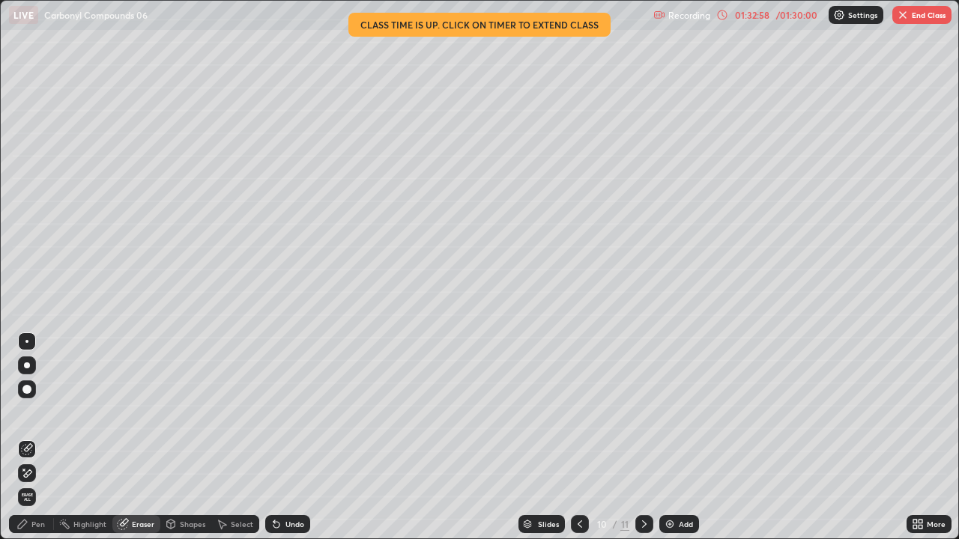
click at [43, 438] on div "Pen" at bounding box center [37, 524] width 13 height 7
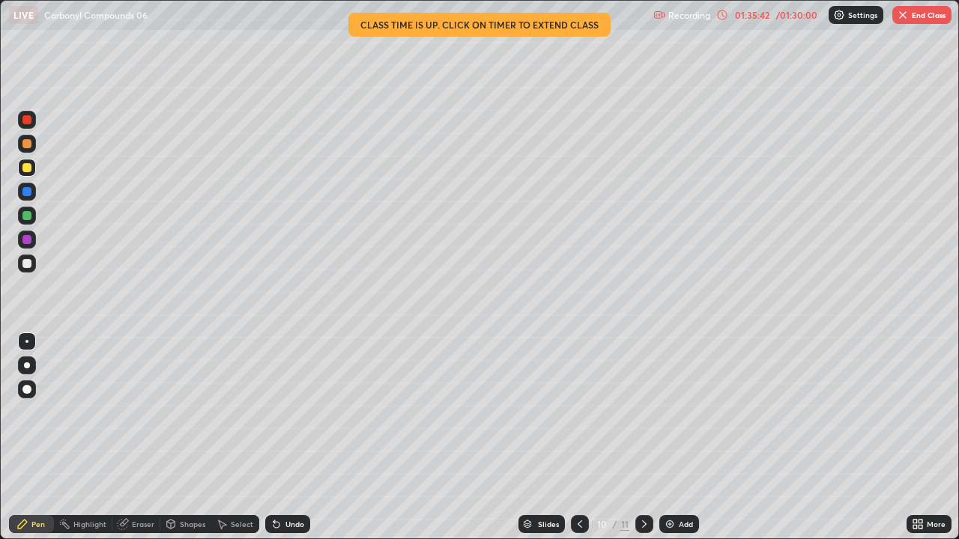
click at [907, 19] on img "button" at bounding box center [903, 15] width 12 height 12
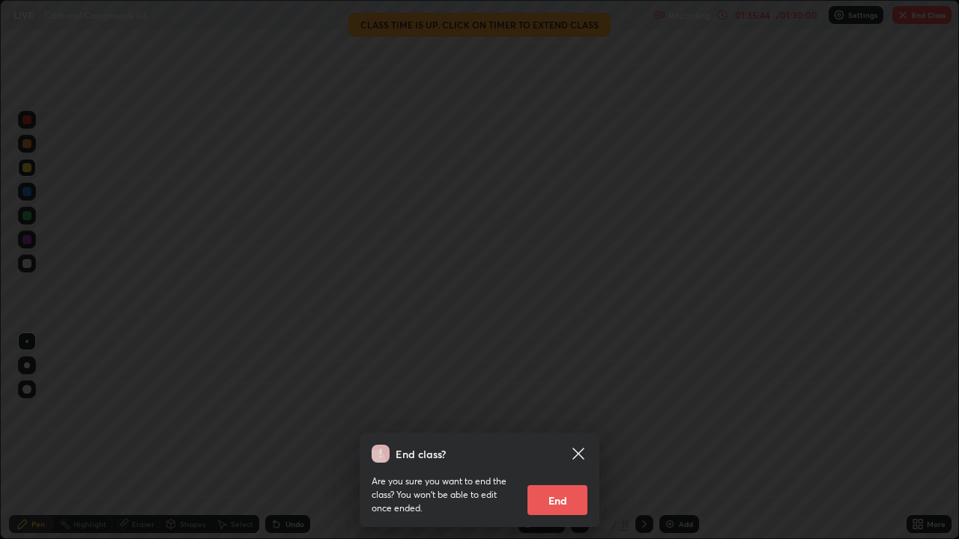
click at [563, 438] on button "End" at bounding box center [557, 500] width 60 height 30
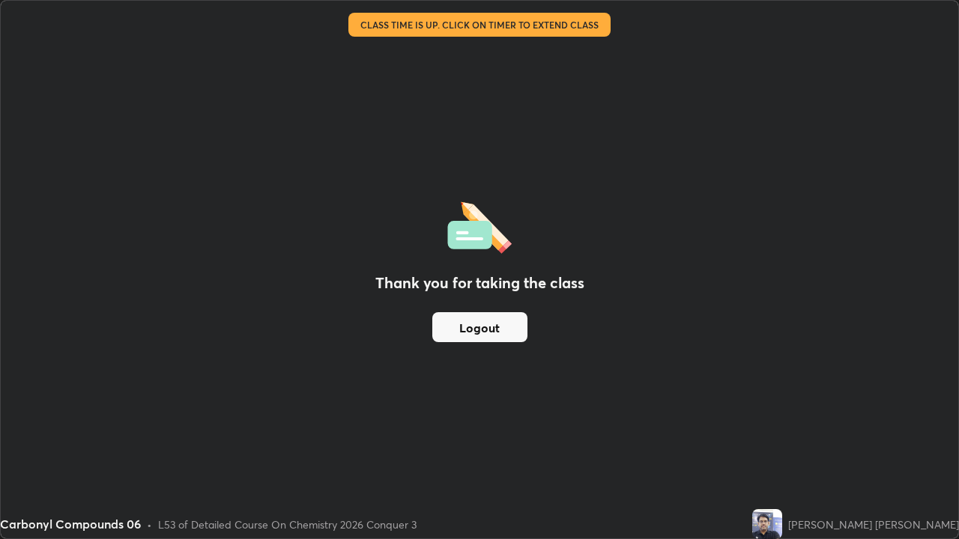
click at [479, 325] on button "Logout" at bounding box center [479, 327] width 95 height 30
click at [484, 326] on button "Logout" at bounding box center [479, 327] width 95 height 30
click at [484, 328] on button "Logout" at bounding box center [479, 327] width 95 height 30
click at [492, 324] on button "Logout" at bounding box center [479, 327] width 95 height 30
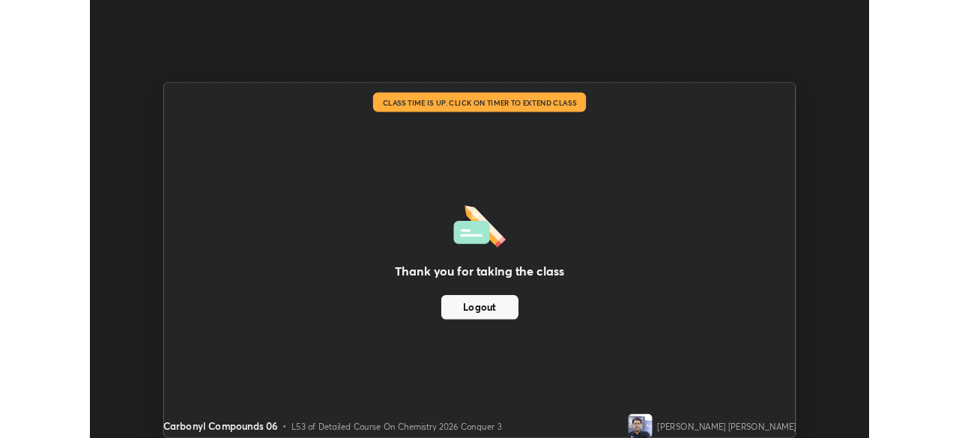
scroll to position [74480, 73959]
